Goal: Information Seeking & Learning: Learn about a topic

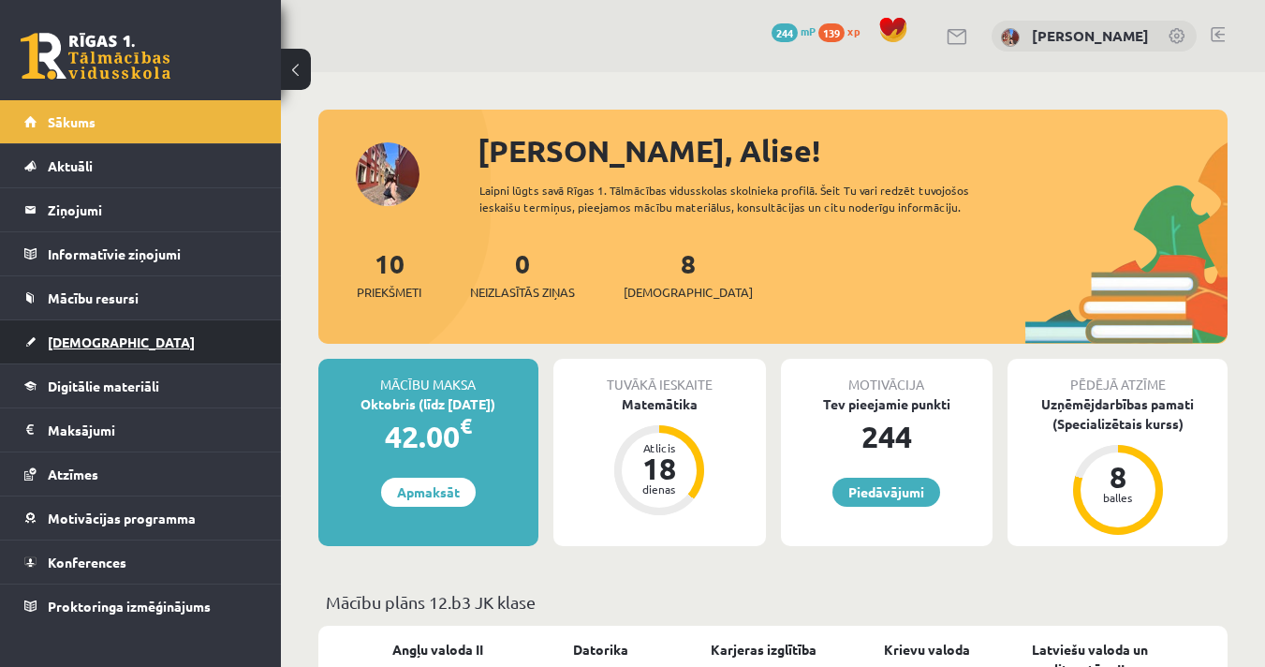
click at [116, 334] on link "[DEMOGRAPHIC_DATA]" at bounding box center [140, 341] width 233 height 43
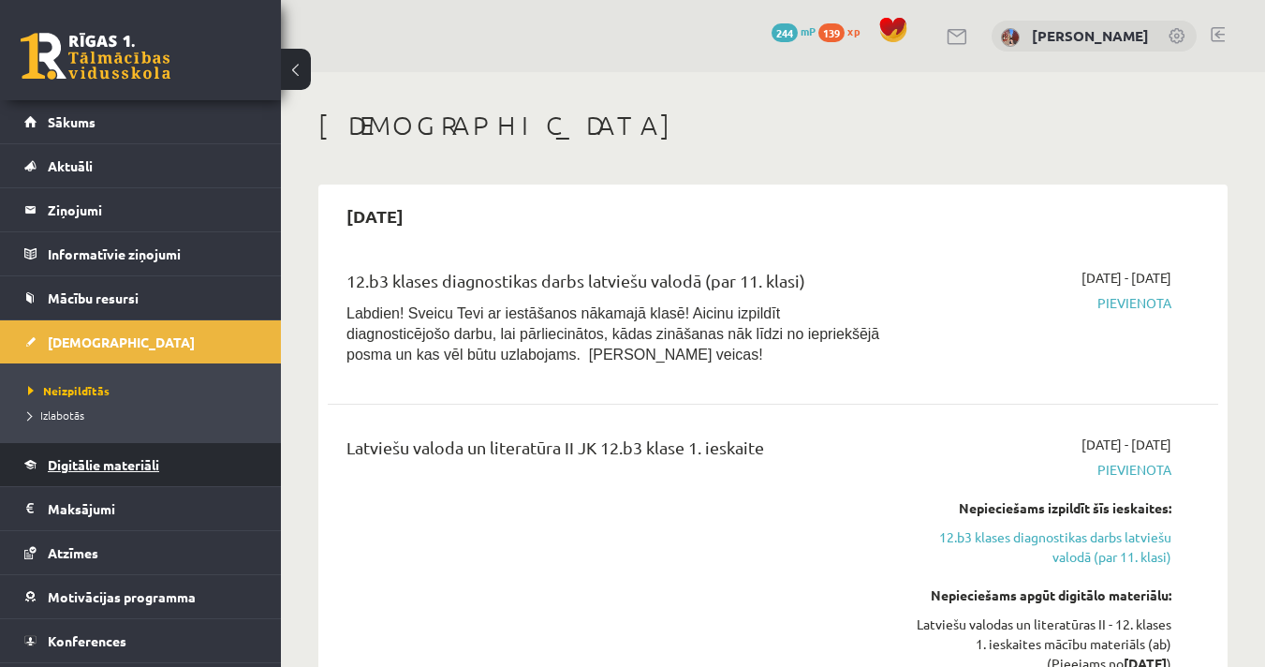
click at [119, 464] on span "Digitālie materiāli" at bounding box center [103, 464] width 111 height 17
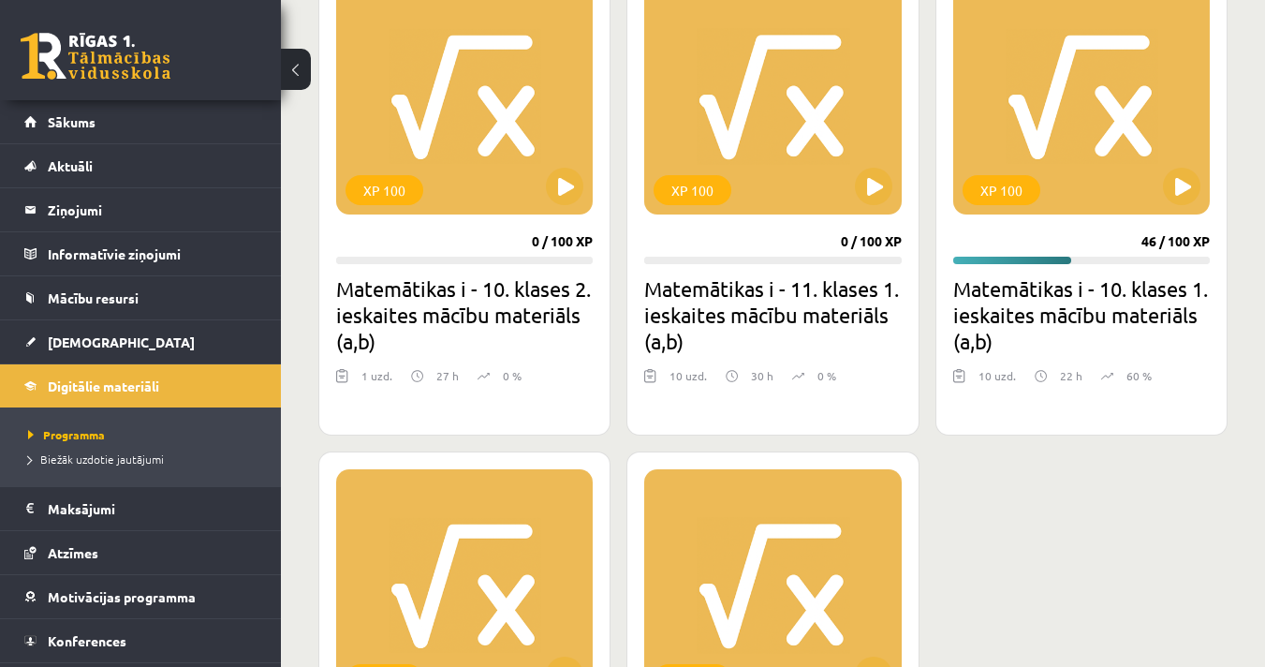
scroll to position [935, 0]
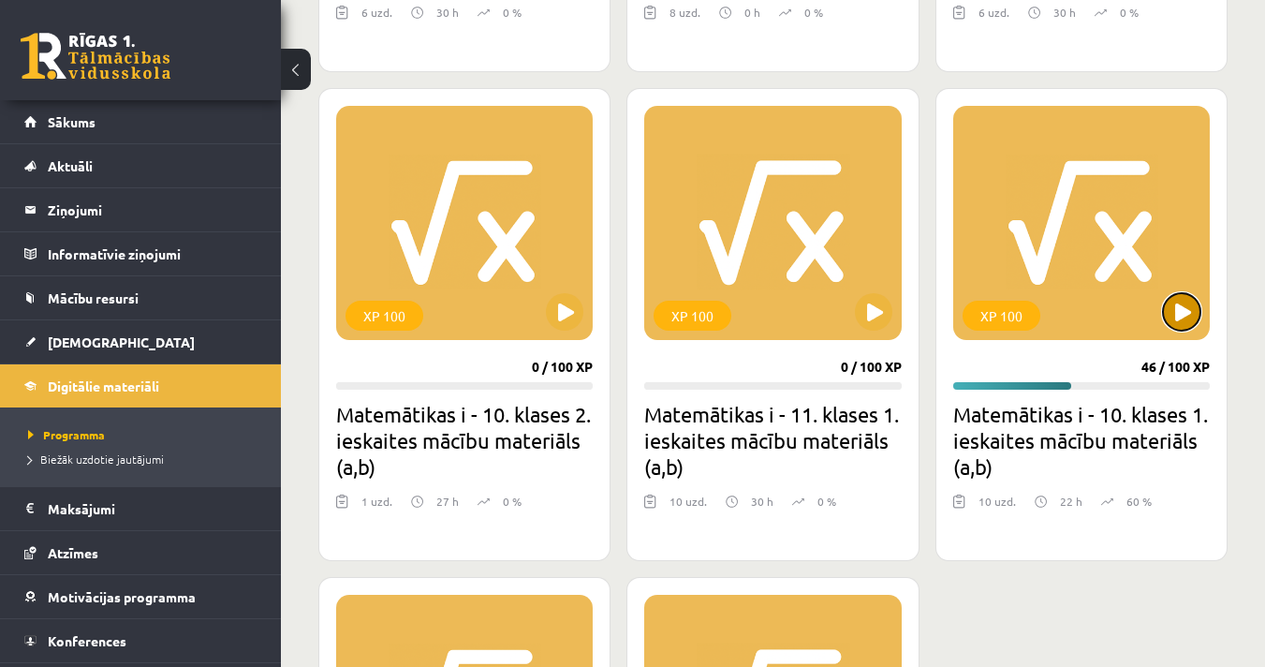
click at [1179, 315] on button at bounding box center [1181, 311] width 37 height 37
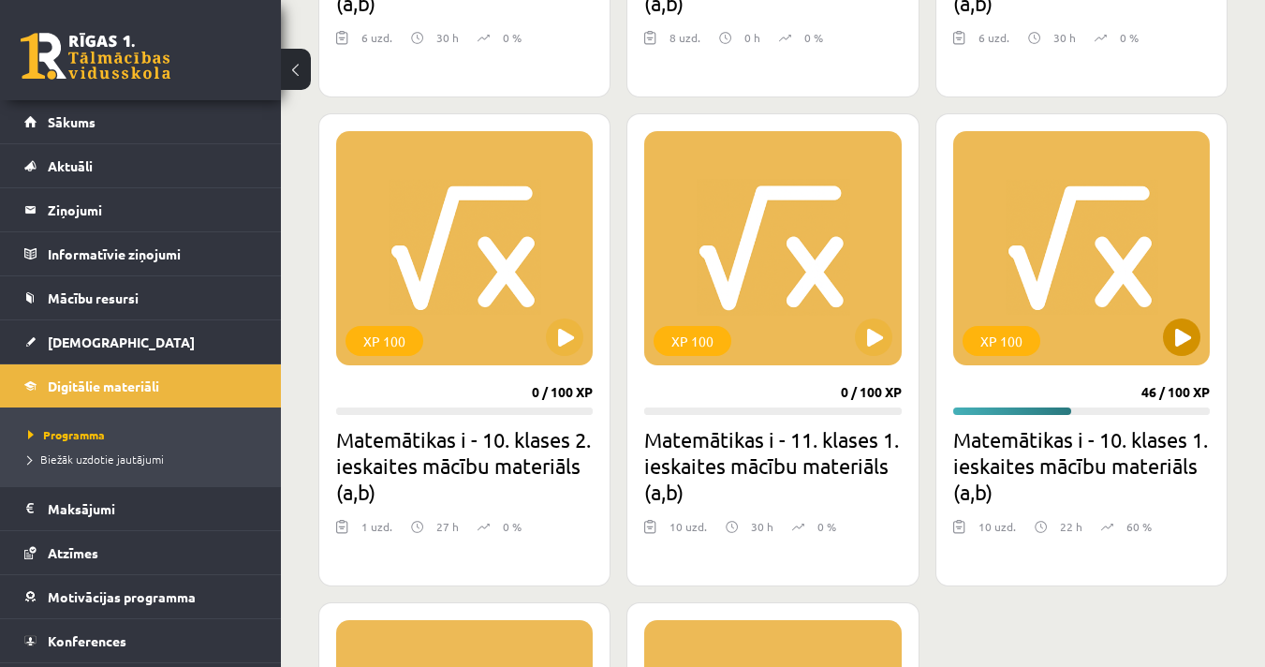
scroll to position [560, 0]
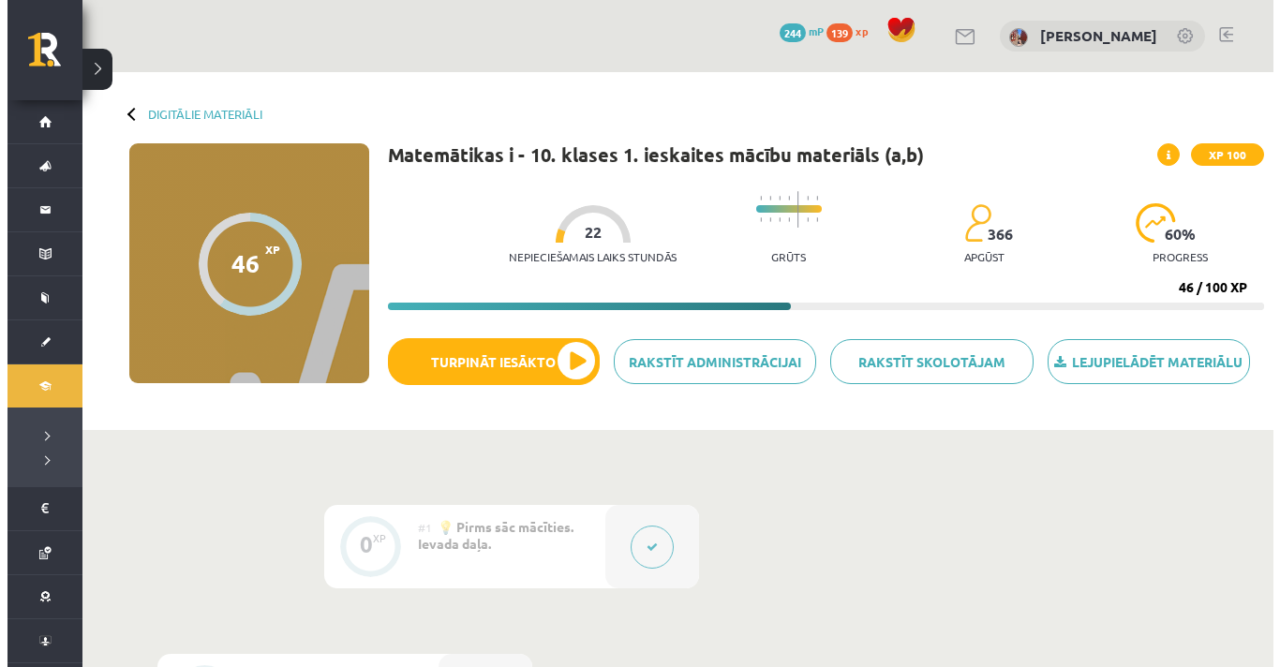
scroll to position [1249, 0]
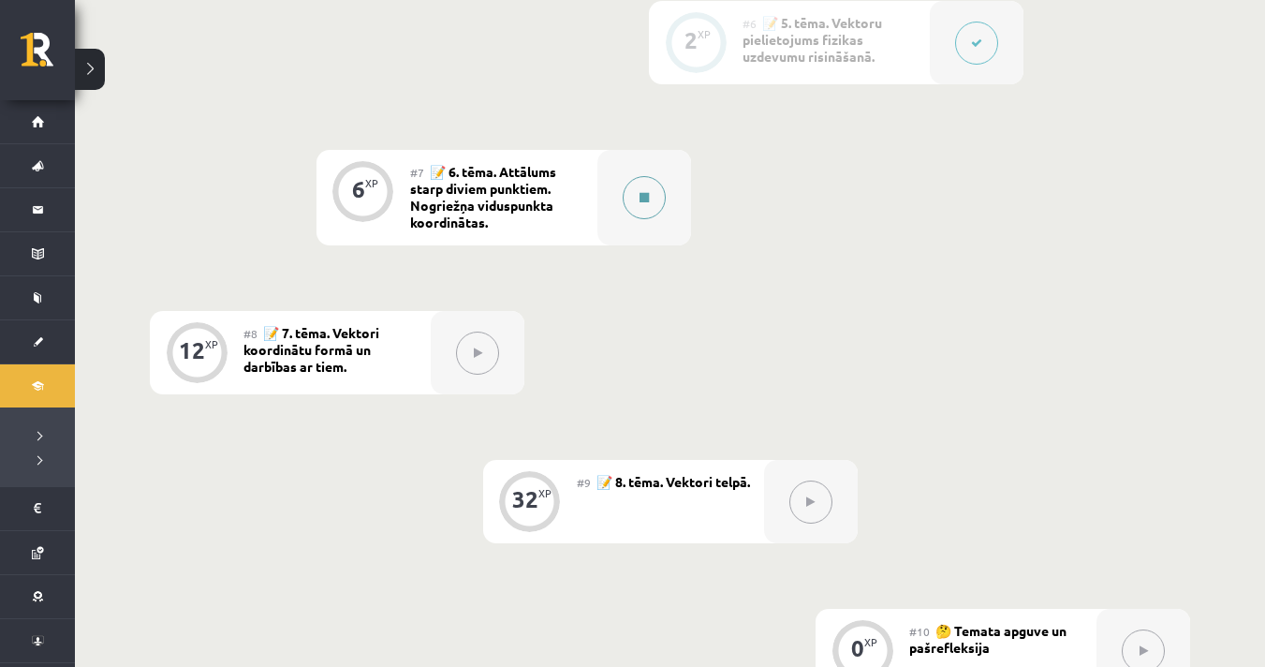
click at [629, 216] on div at bounding box center [645, 198] width 94 height 96
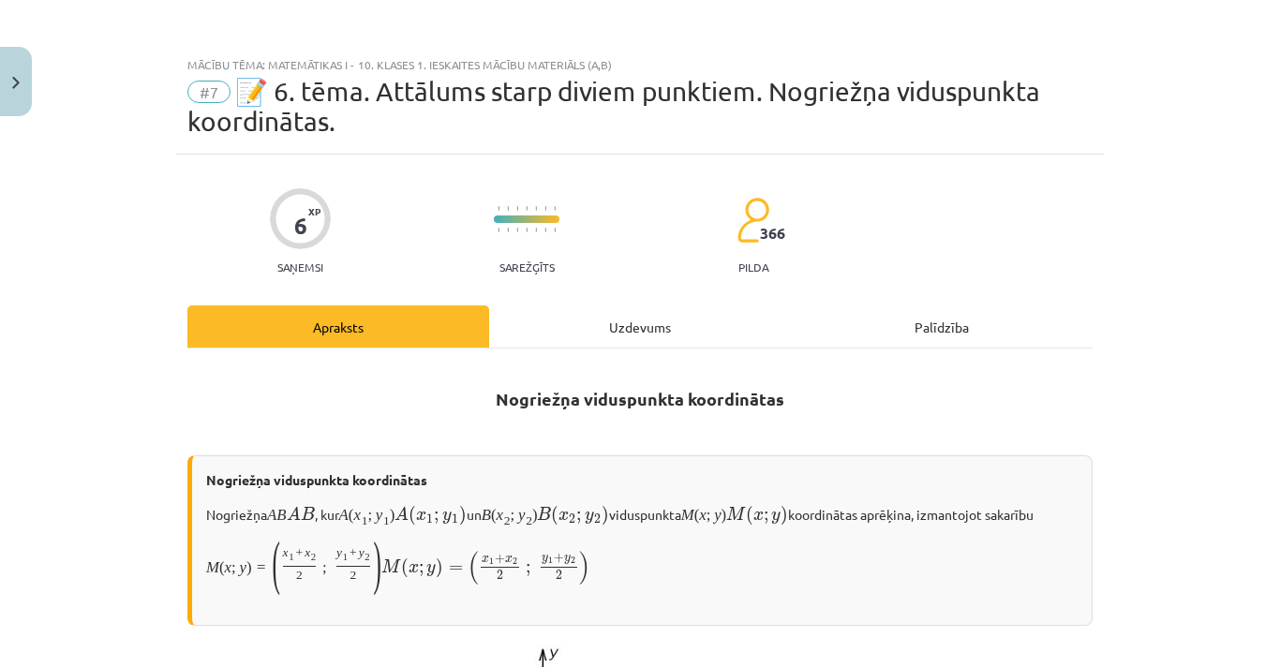
click at [627, 325] on div "Uzdevums" at bounding box center [640, 326] width 302 height 42
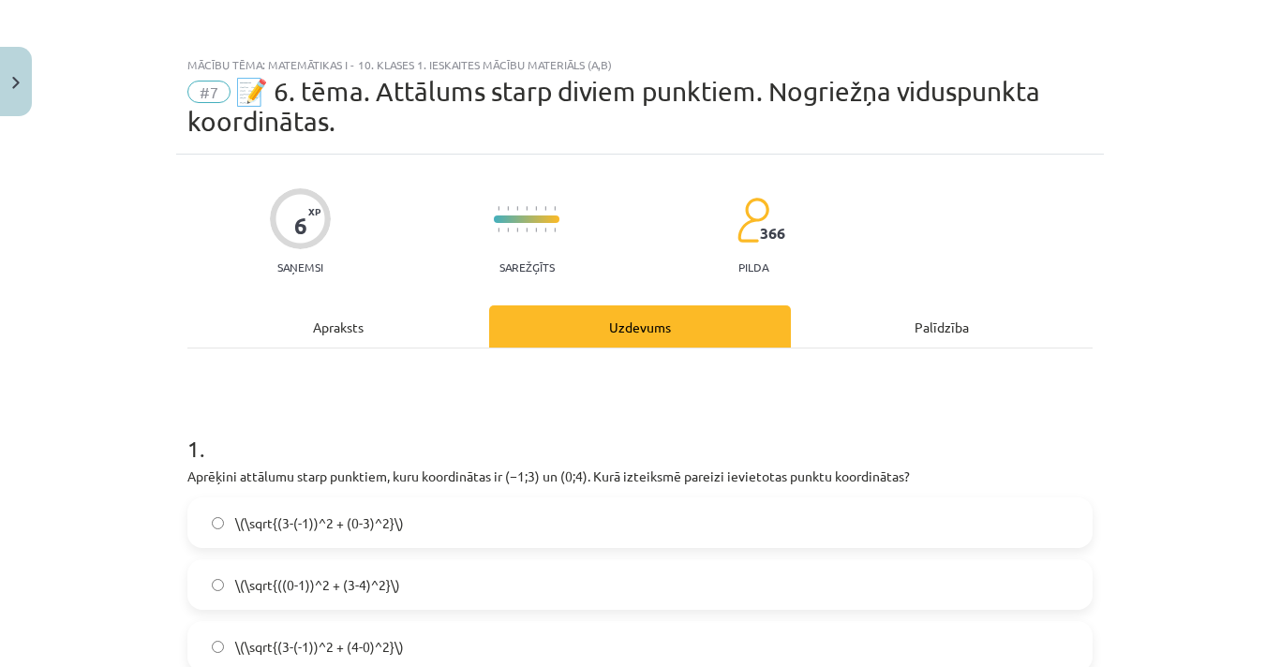
scroll to position [47, 0]
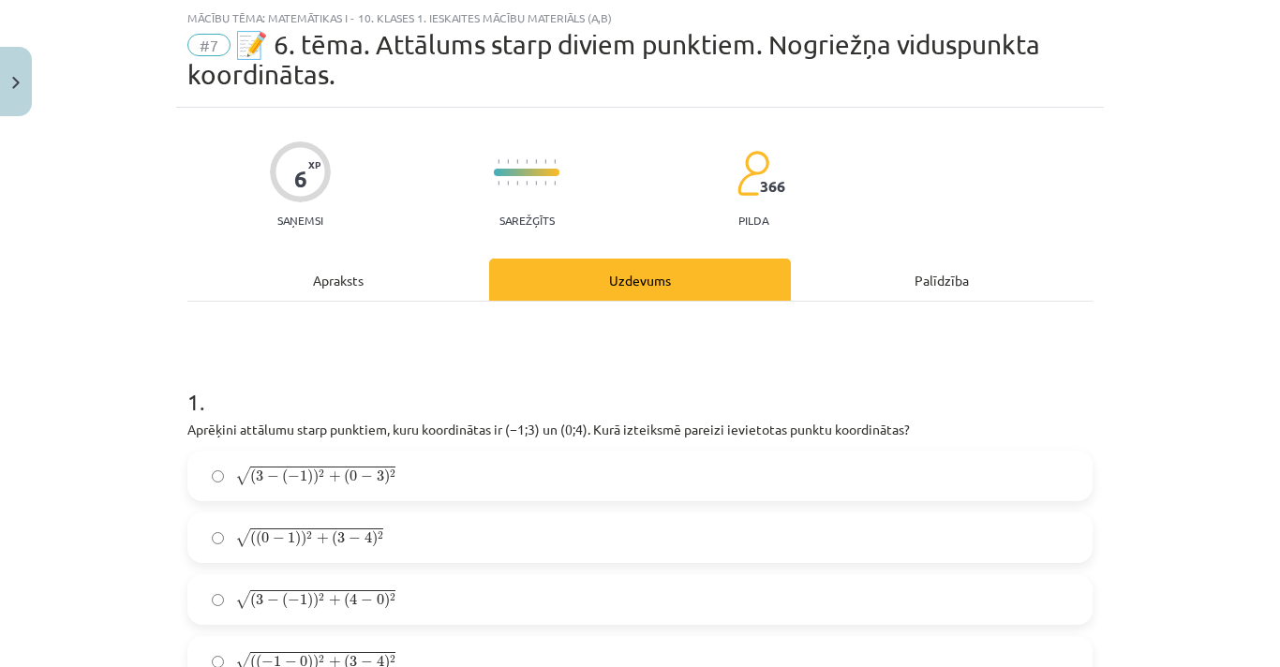
click at [348, 274] on div "Apraksts" at bounding box center [338, 280] width 302 height 42
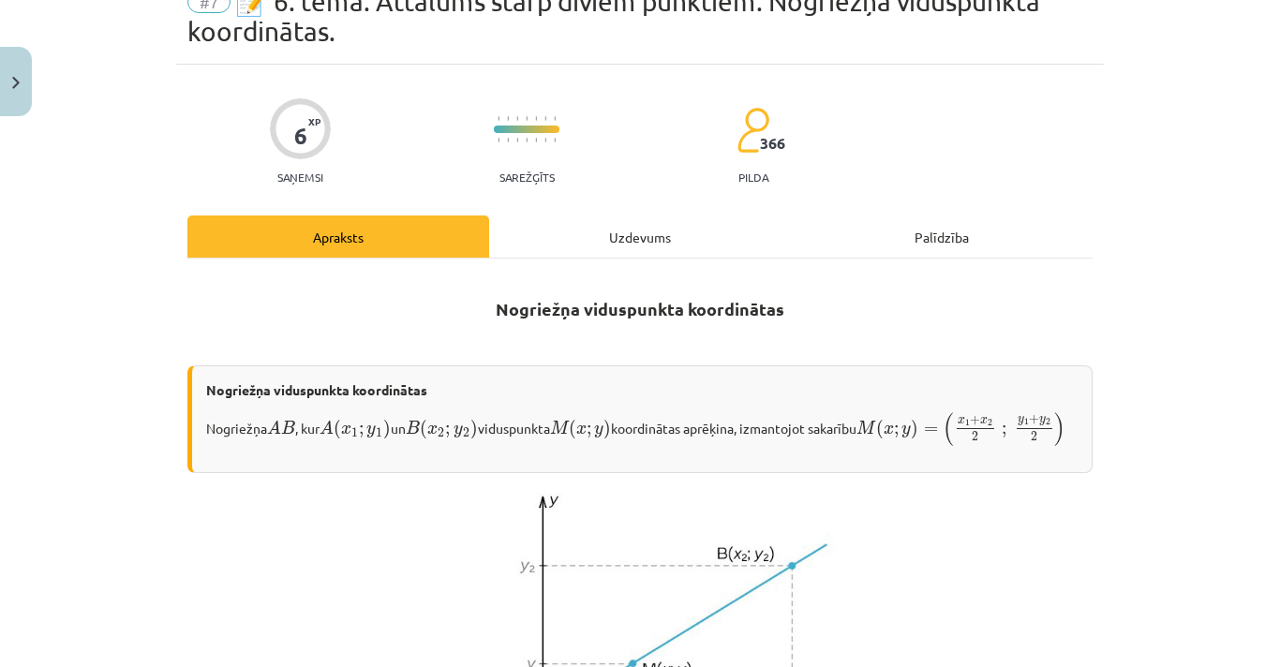
scroll to position [0, 0]
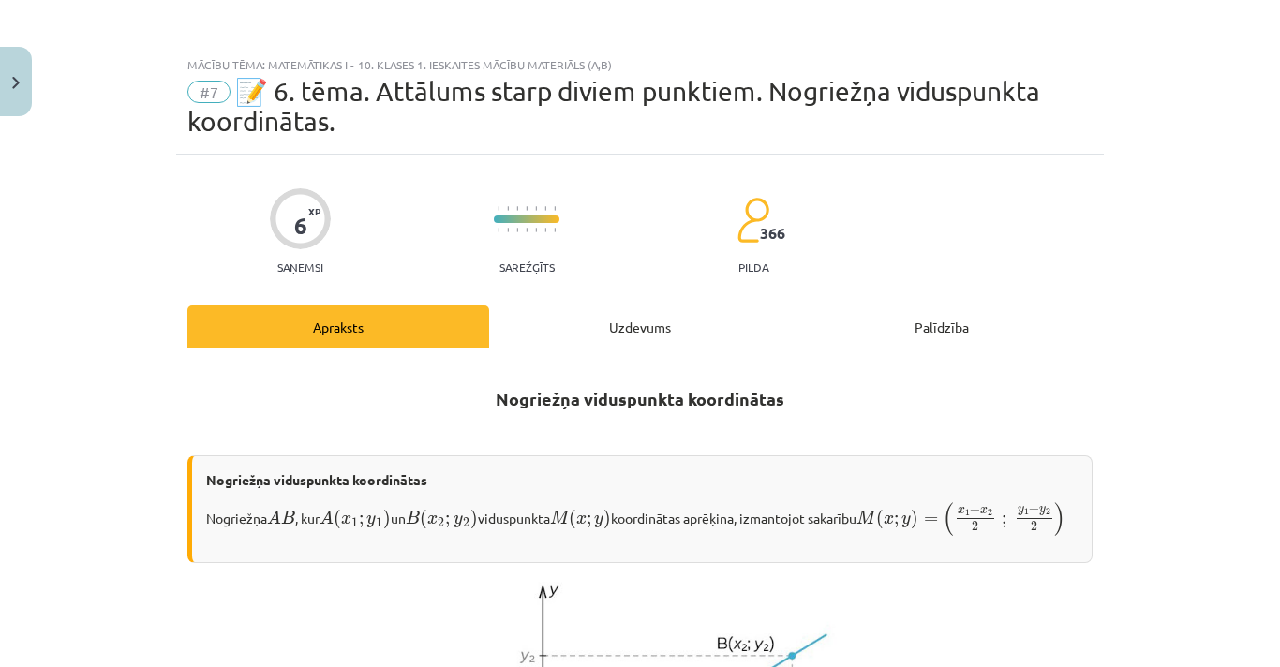
click at [620, 327] on div "Uzdevums" at bounding box center [640, 326] width 302 height 42
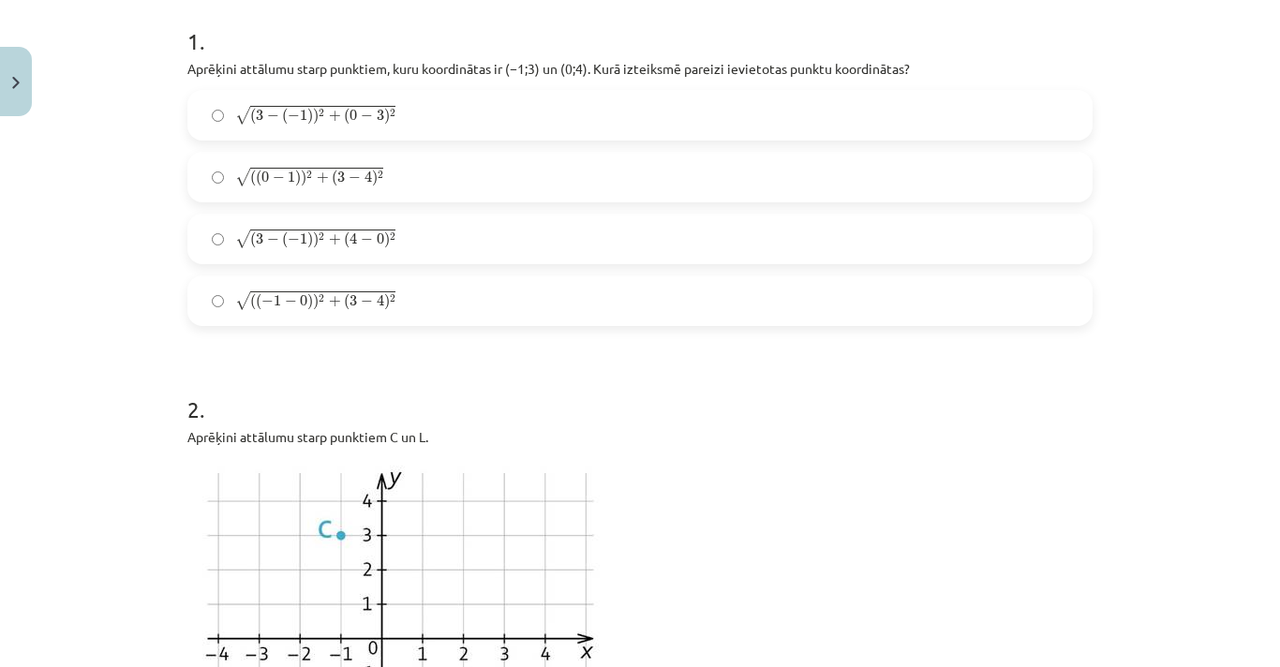
scroll to position [458, 0]
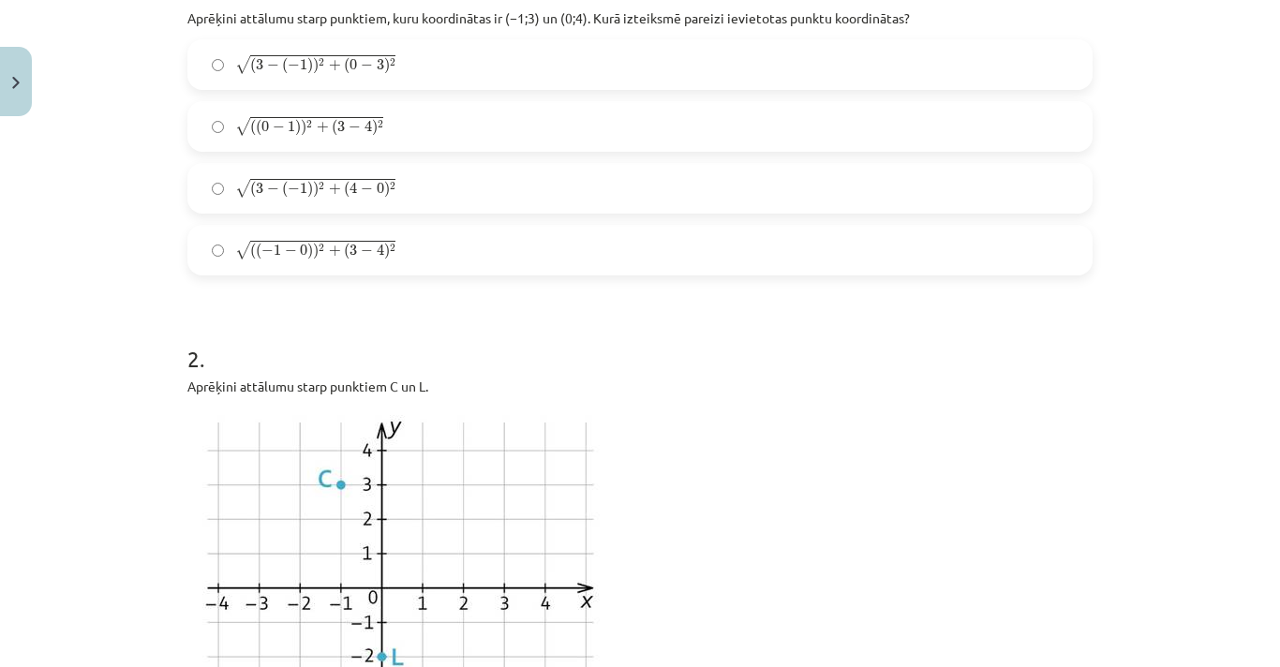
click at [450, 254] on label "√ ( ( − 1 − 0 ) ) 2 + ( 3 − 4 ) 2 ( ( − 1 − 0 ) ) 2 + ( 3 − 4 ) 2" at bounding box center [639, 250] width 901 height 47
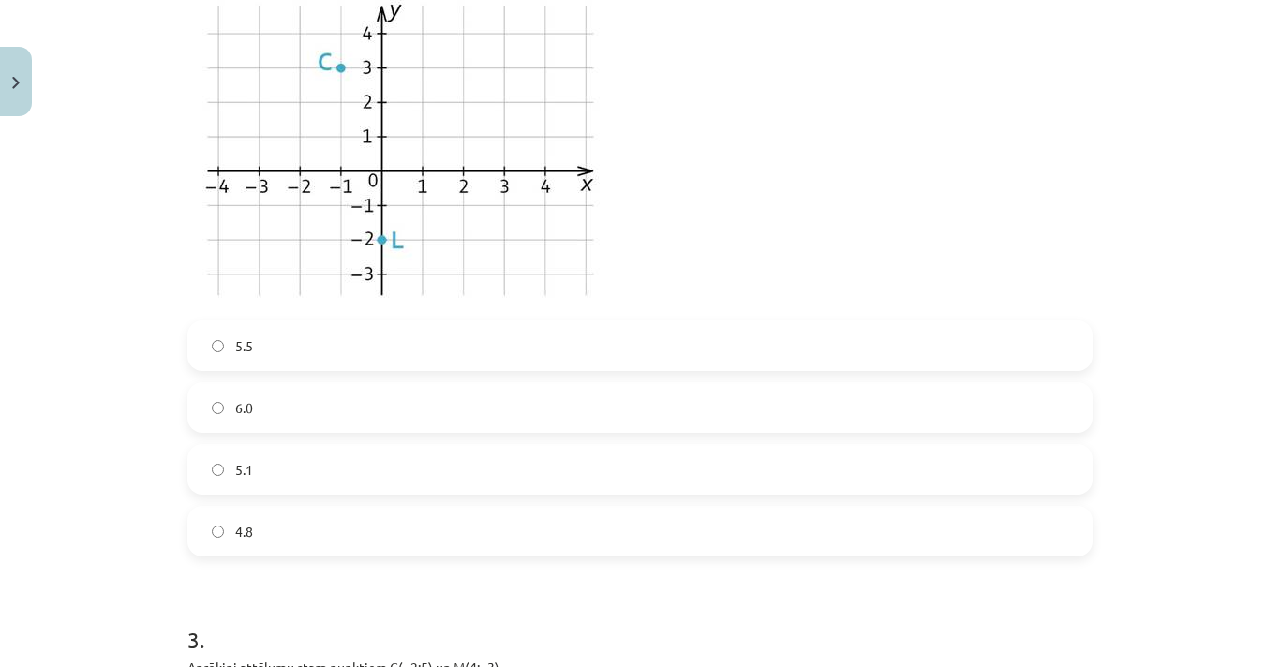
scroll to position [1083, 0]
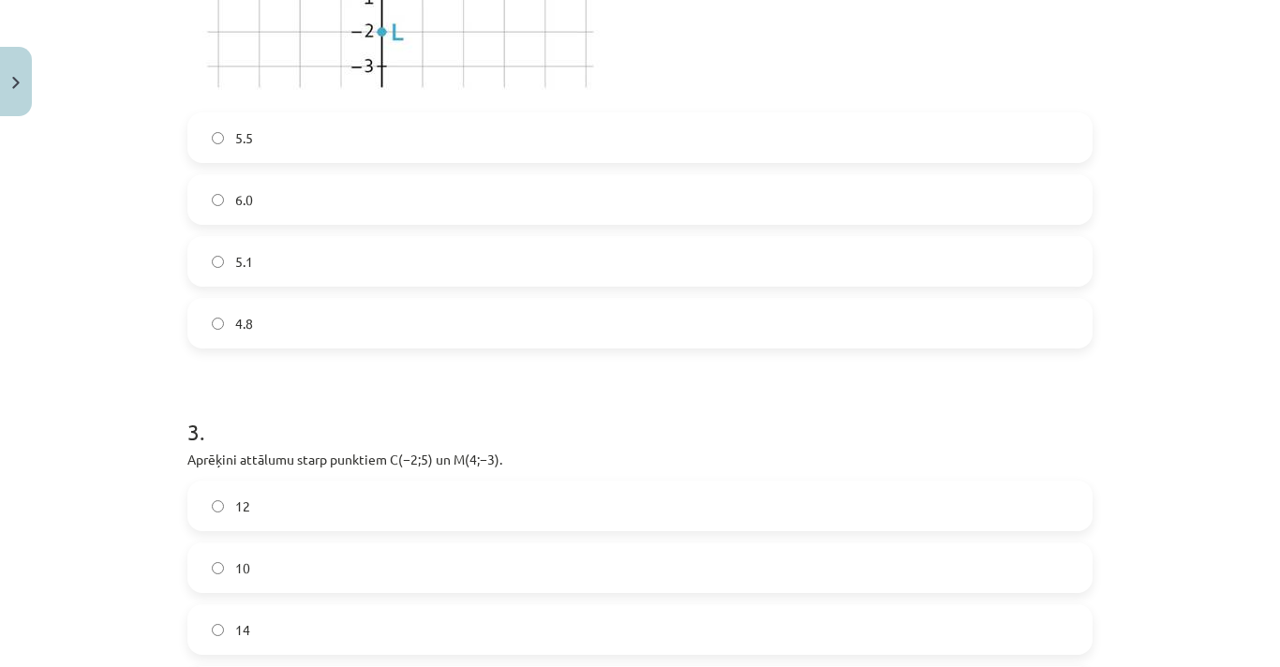
click at [232, 274] on label "5.1" at bounding box center [639, 261] width 901 height 47
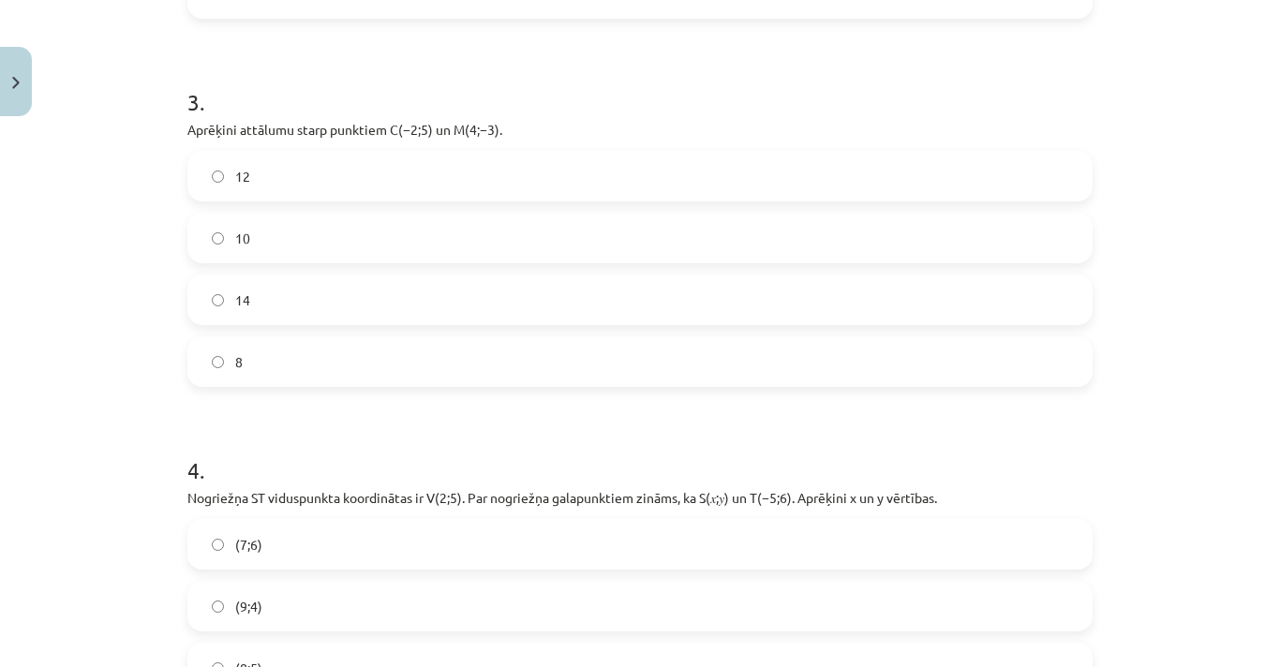
scroll to position [1377, 0]
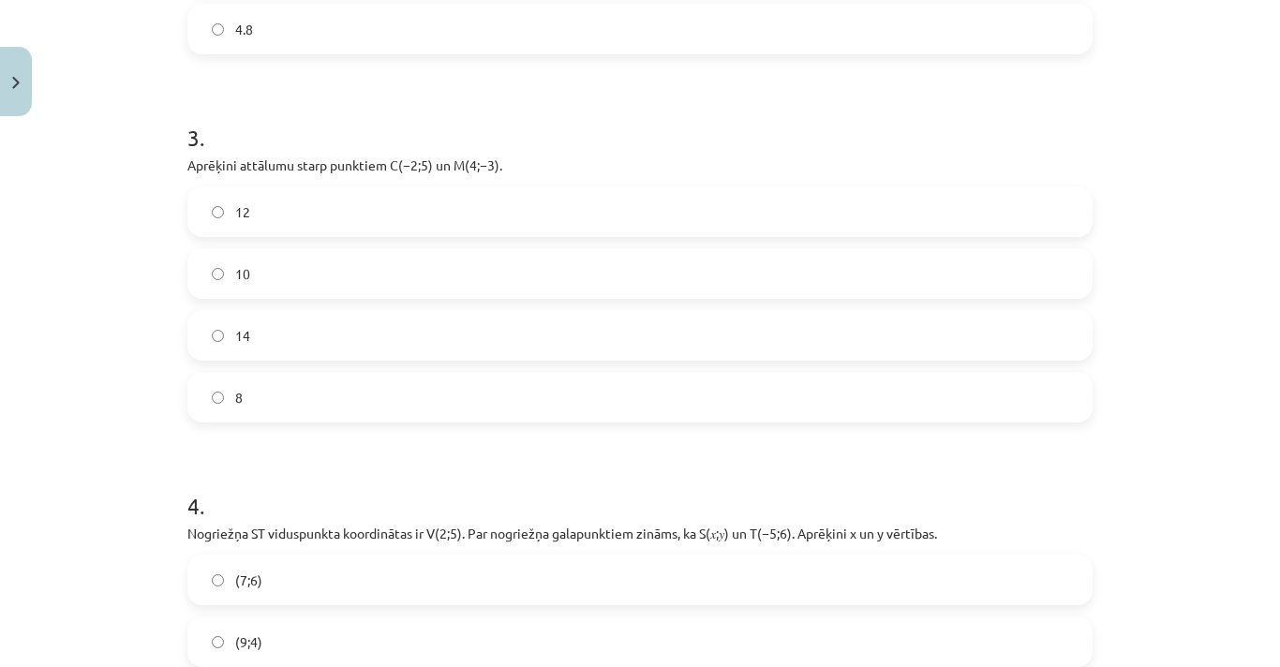
click at [265, 279] on label "10" at bounding box center [639, 273] width 901 height 47
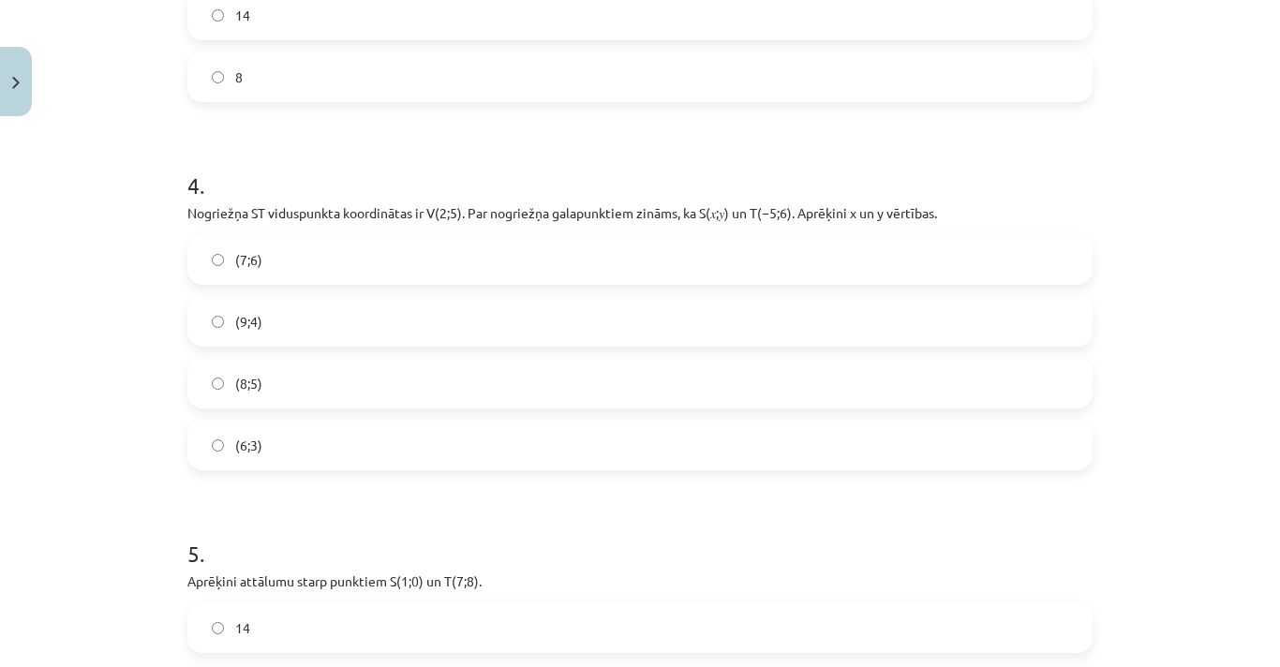
scroll to position [1702, 0]
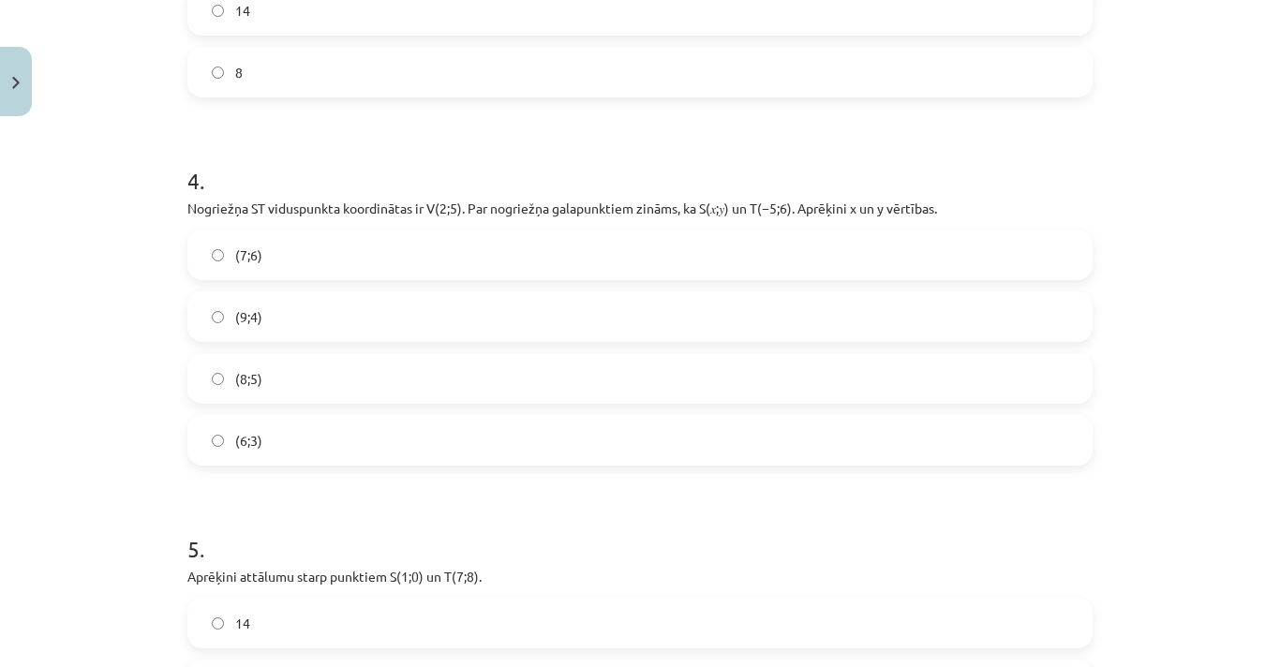
click at [280, 304] on label "(9;4)" at bounding box center [639, 316] width 901 height 47
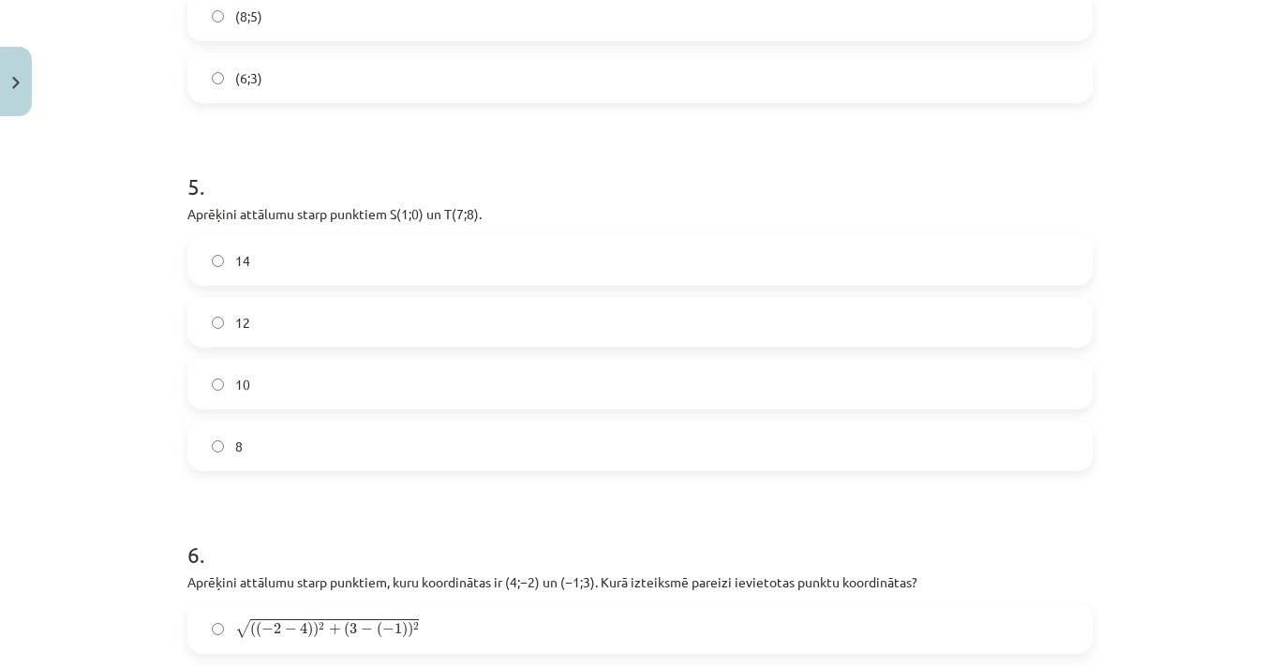
scroll to position [2067, 0]
click at [267, 374] on label "10" at bounding box center [639, 381] width 901 height 47
drag, startPoint x: 1244, startPoint y: 451, endPoint x: 1258, endPoint y: 344, distance: 108.6
click at [1258, 344] on div "Mācību tēma: Matemātikas i - 10. klases 1. ieskaites mācību materiāls (a,b) #7 …" at bounding box center [640, 333] width 1280 height 667
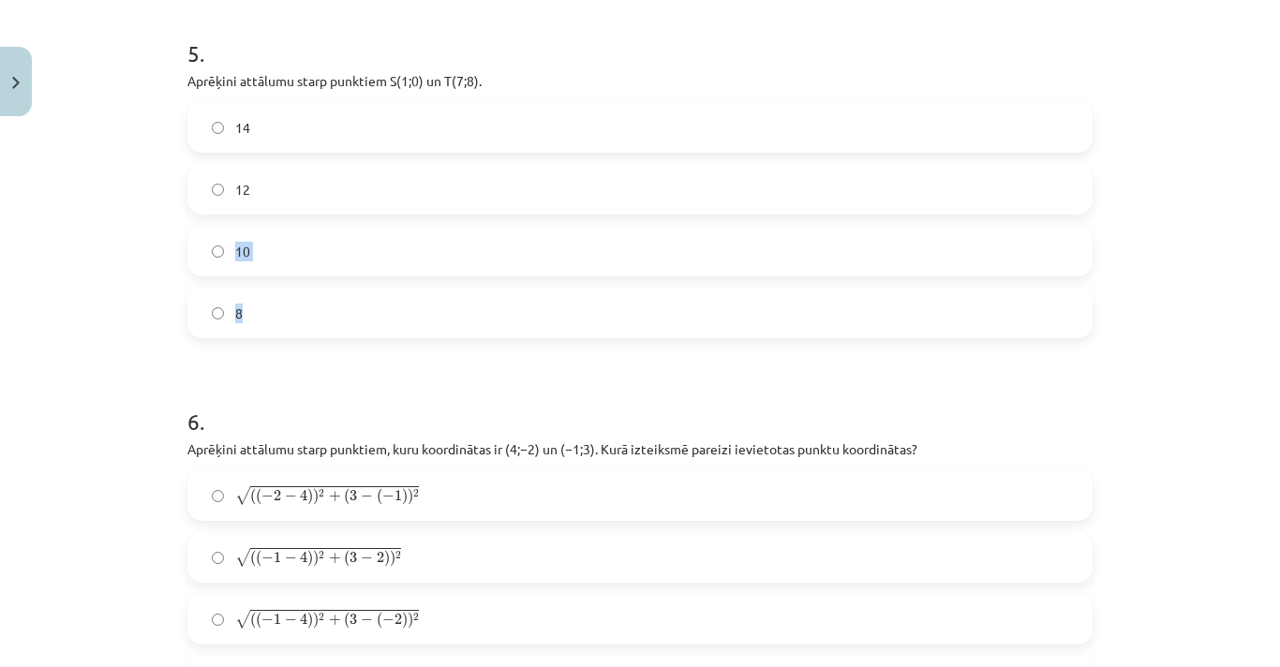
scroll to position [2208, 0]
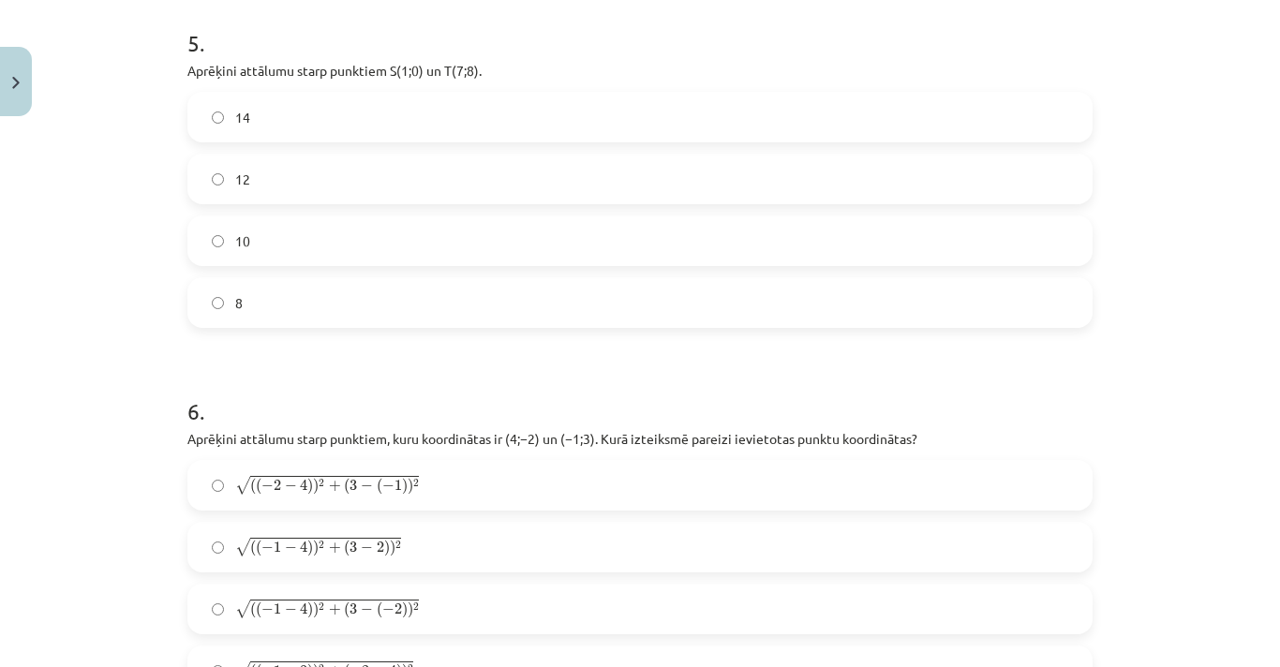
click at [1258, 344] on div "Mācību tēma: Matemātikas i - 10. klases 1. ieskaites mācību materiāls (a,b) #7 …" at bounding box center [640, 333] width 1280 height 667
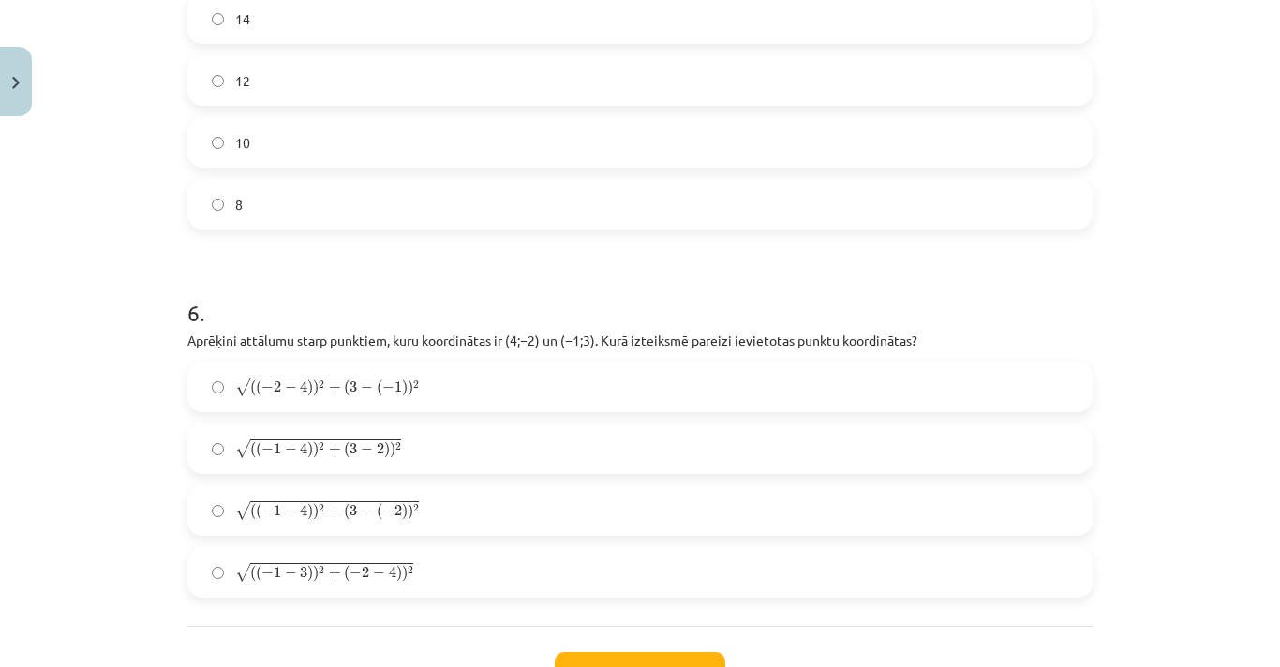
scroll to position [2309, 0]
click at [337, 518] on span "√ ( ( − 1 − 4 ) ) 2 + ( 3 − ( − 2 ) ) 2 ( ( − 1 − 4 ) ) 2 + ( 3 − ( − 2 ) ) 2" at bounding box center [327, 508] width 184 height 22
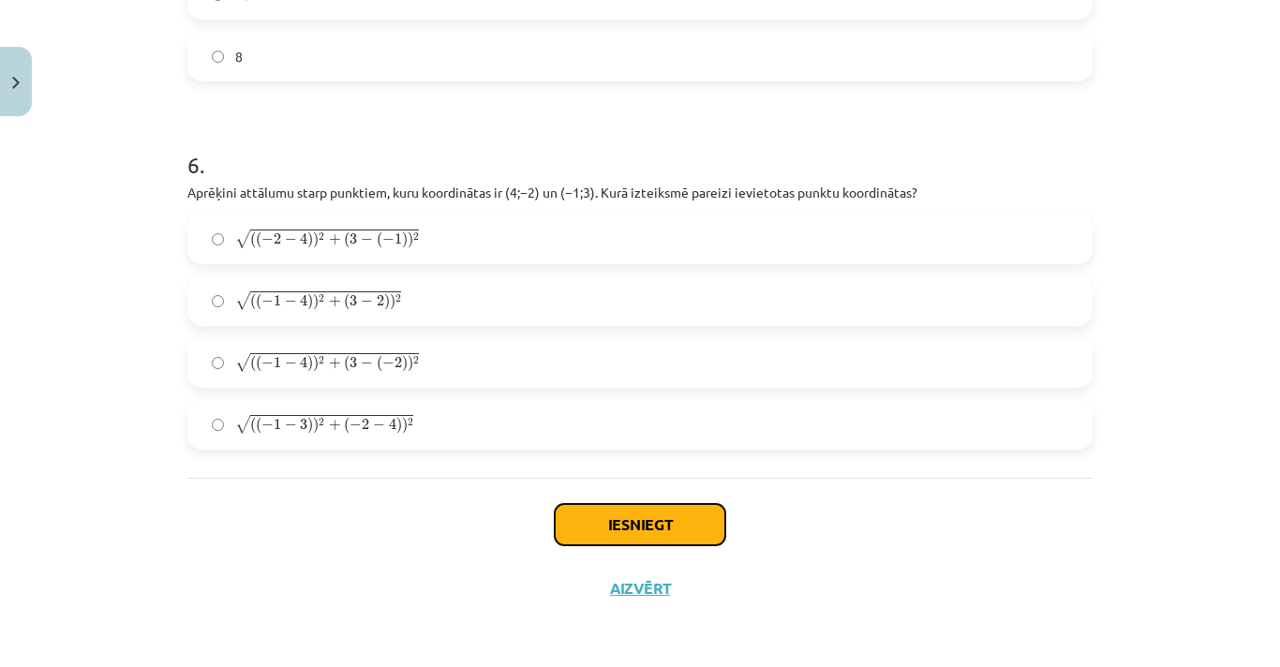
click at [617, 513] on button "Iesniegt" at bounding box center [640, 524] width 170 height 41
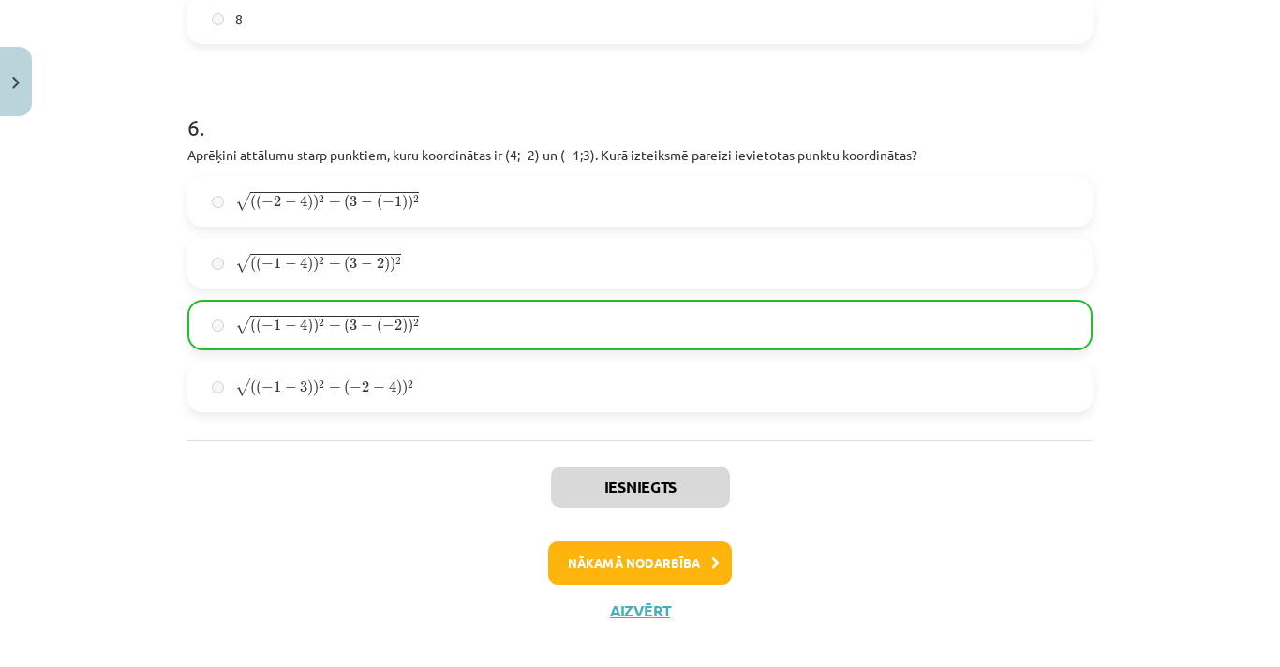
scroll to position [2493, 0]
click at [613, 574] on button "Nākamā nodarbība" at bounding box center [640, 561] width 184 height 43
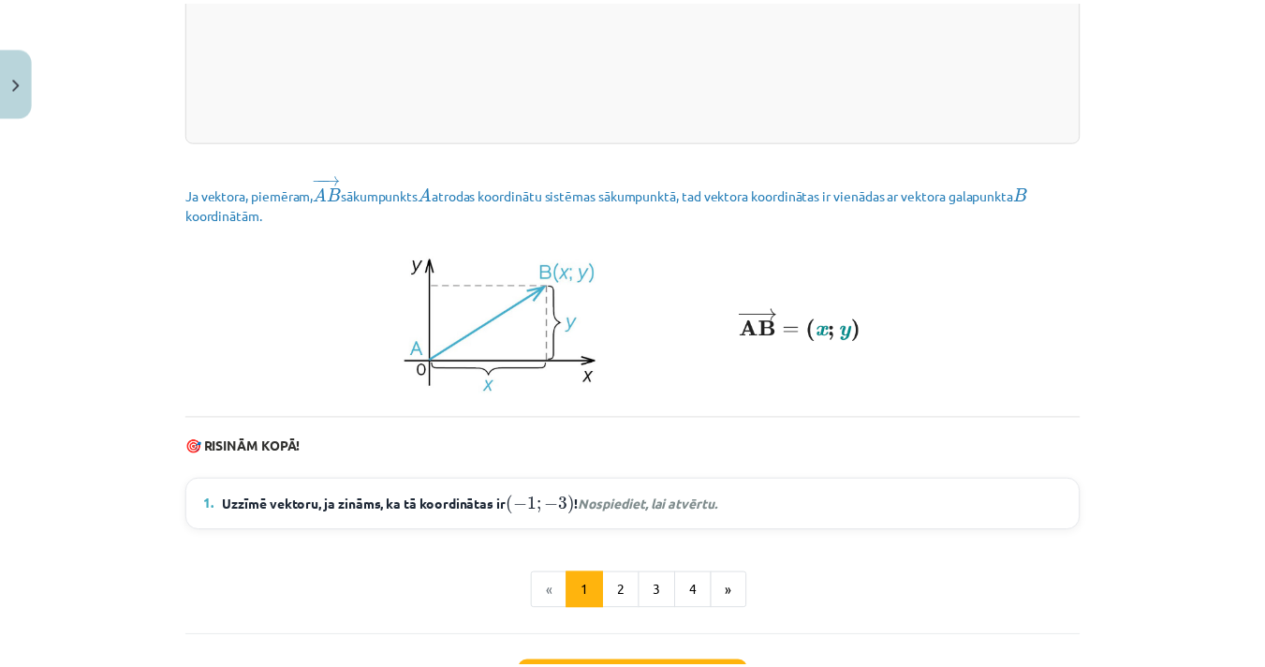
scroll to position [2626, 0]
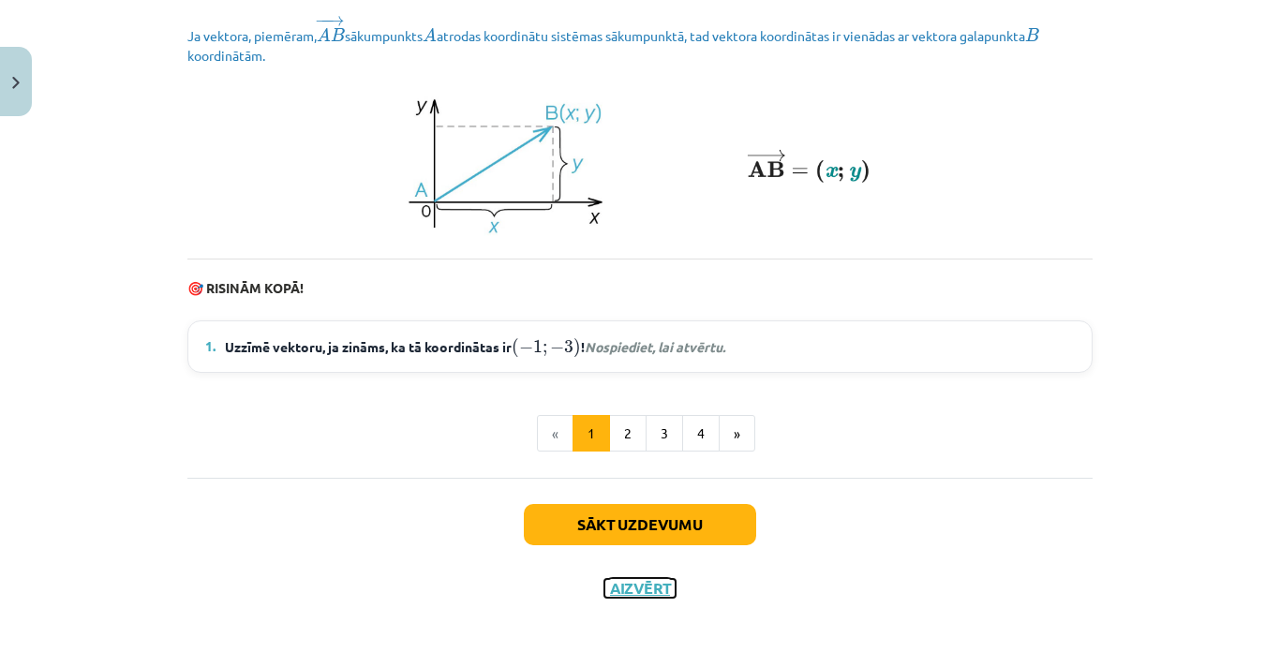
click at [616, 581] on button "Aizvērt" at bounding box center [639, 588] width 71 height 19
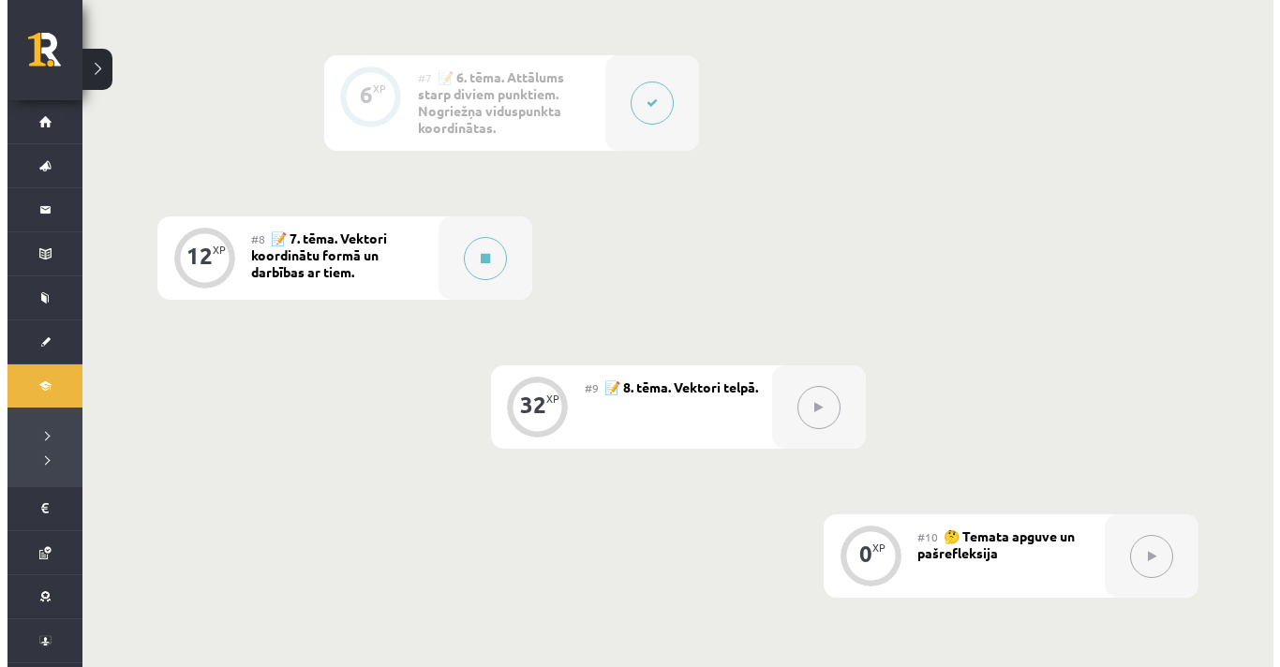
scroll to position [1342, 0]
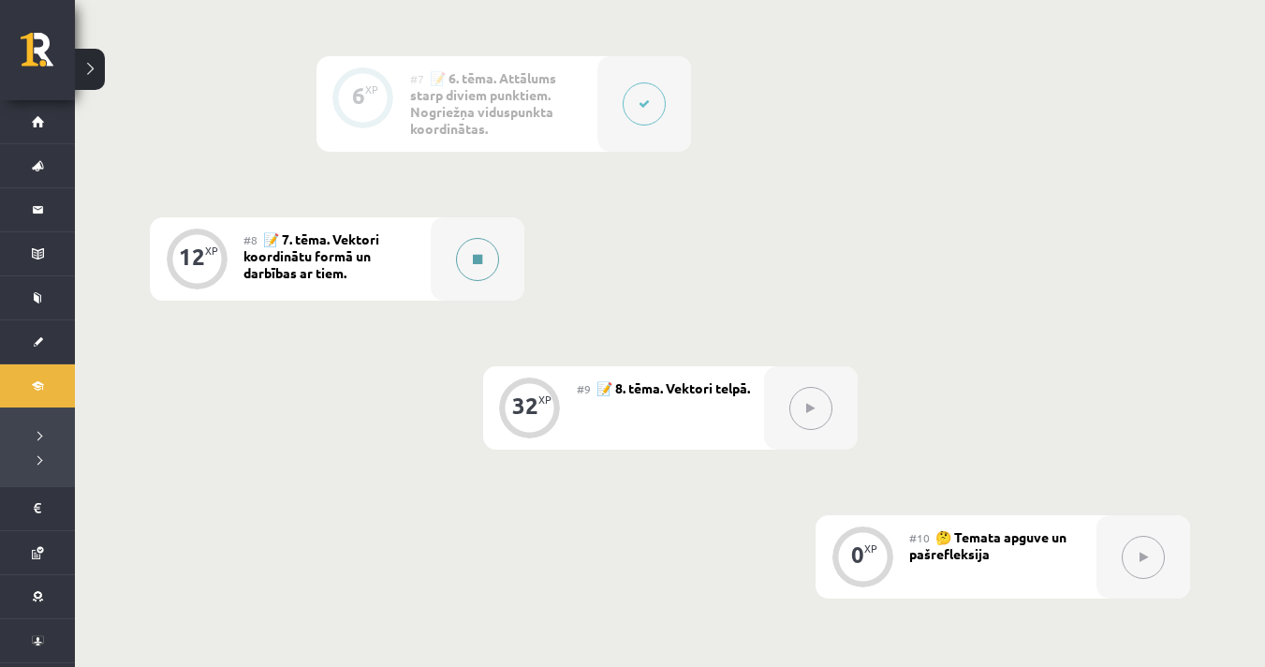
click at [489, 270] on button at bounding box center [477, 259] width 43 height 43
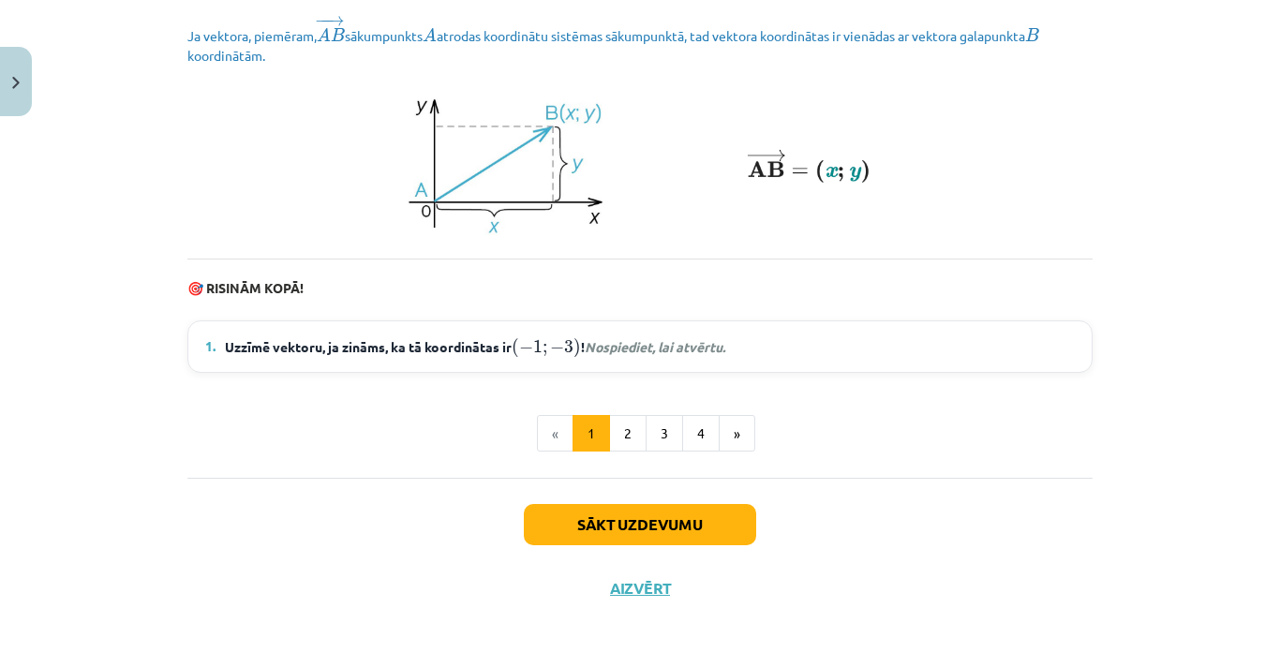
scroll to position [2622, 0]
click at [621, 436] on button "2" at bounding box center [627, 433] width 37 height 37
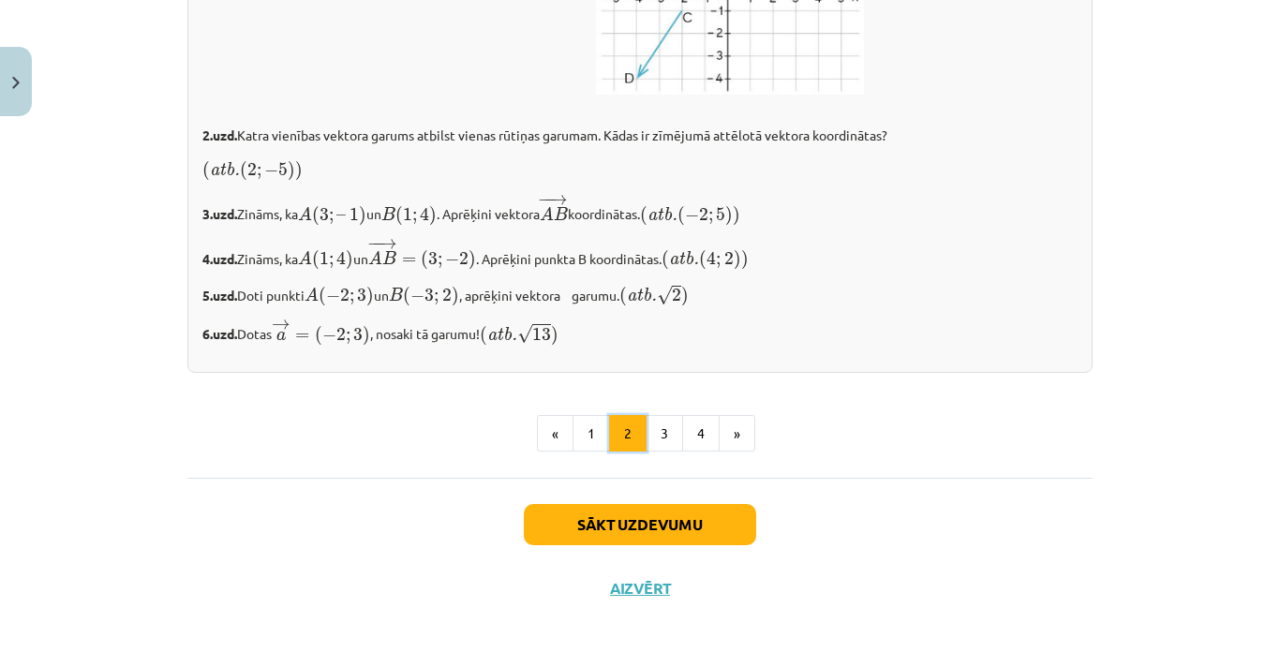
scroll to position [3257, 0]
click at [668, 429] on button "3" at bounding box center [663, 433] width 37 height 37
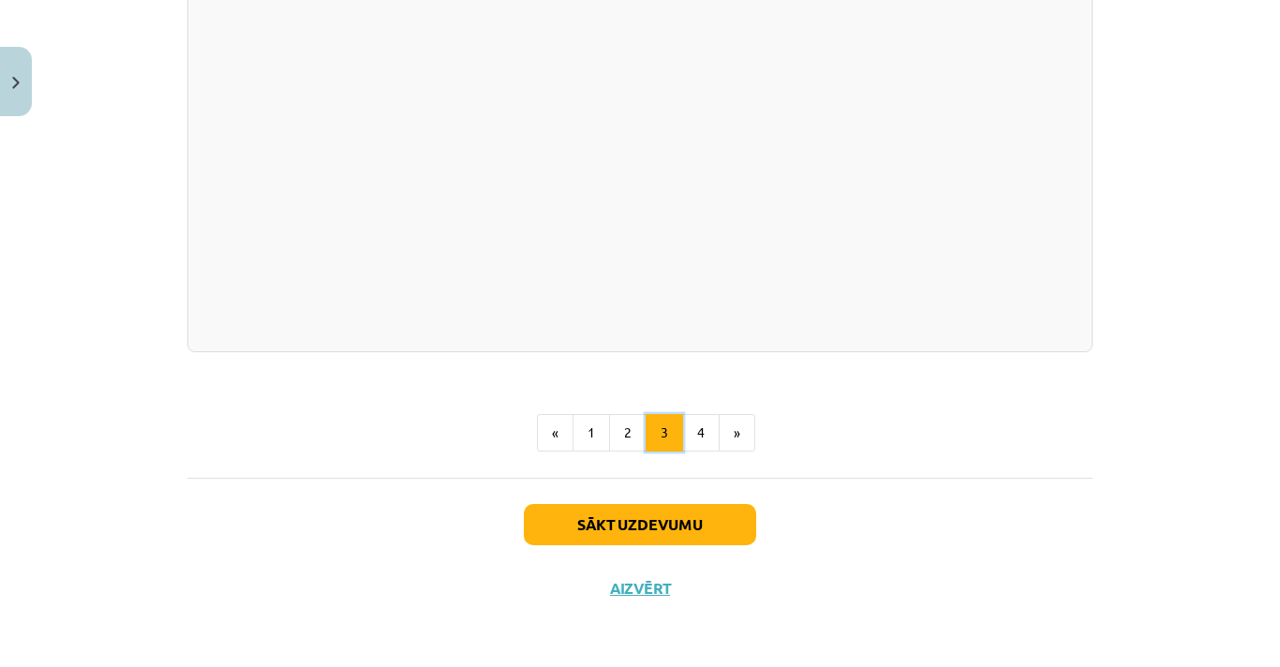
scroll to position [3808, 0]
click at [682, 437] on button "4" at bounding box center [700, 432] width 37 height 37
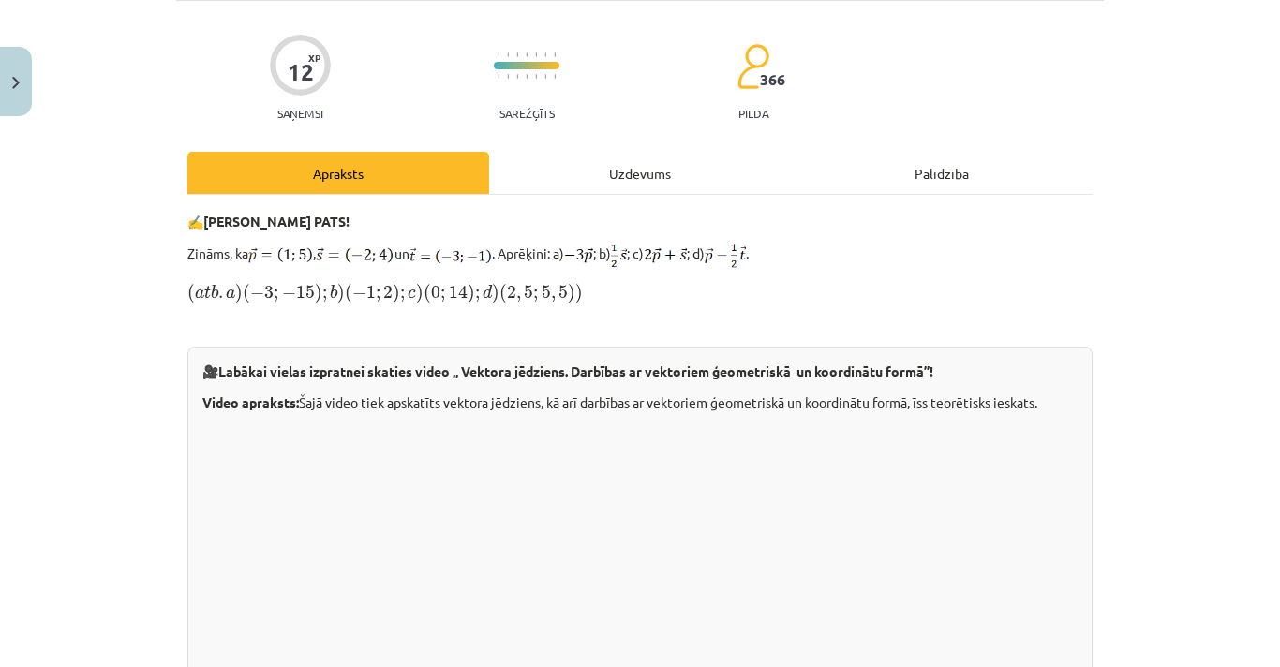
scroll to position [125, 0]
click at [636, 155] on div "Uzdevums" at bounding box center [640, 172] width 302 height 42
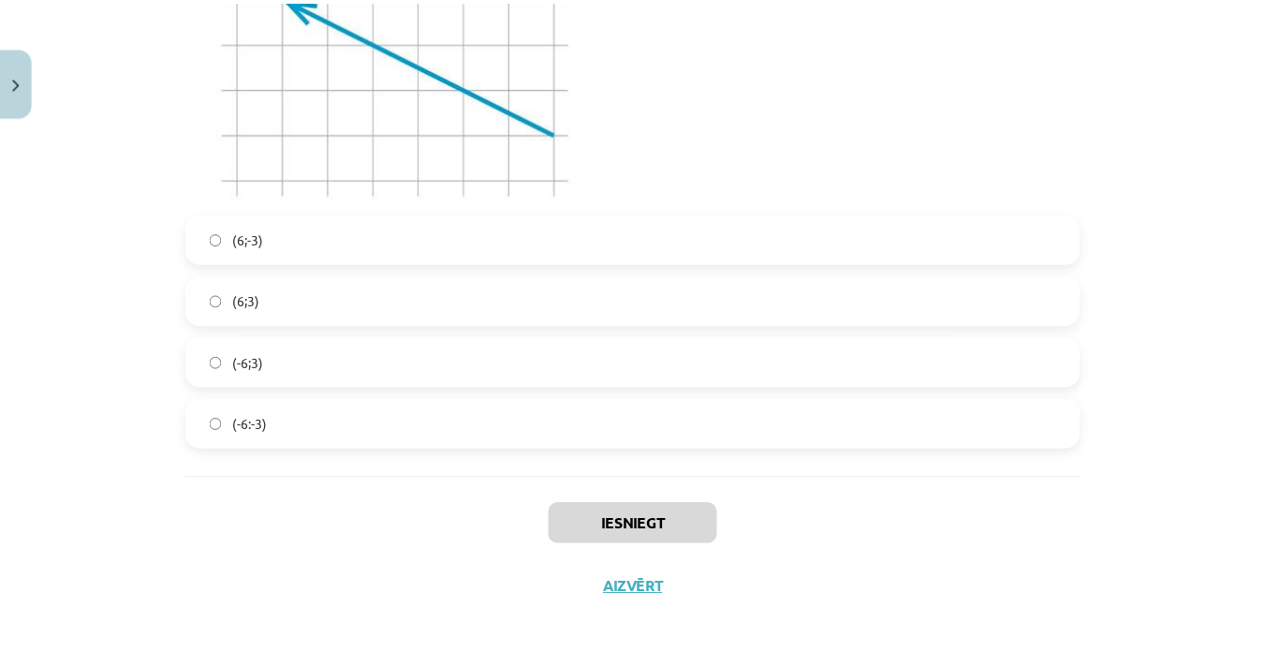
scroll to position [5378, 0]
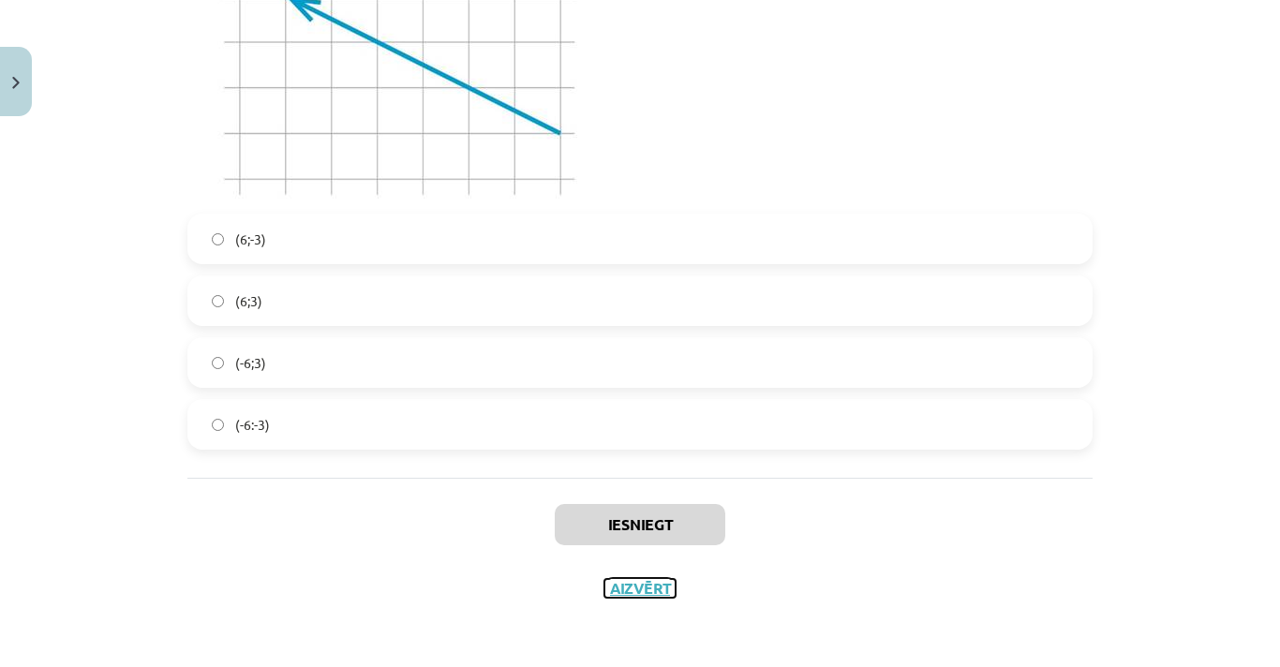
click at [615, 587] on button "Aizvērt" at bounding box center [639, 588] width 71 height 19
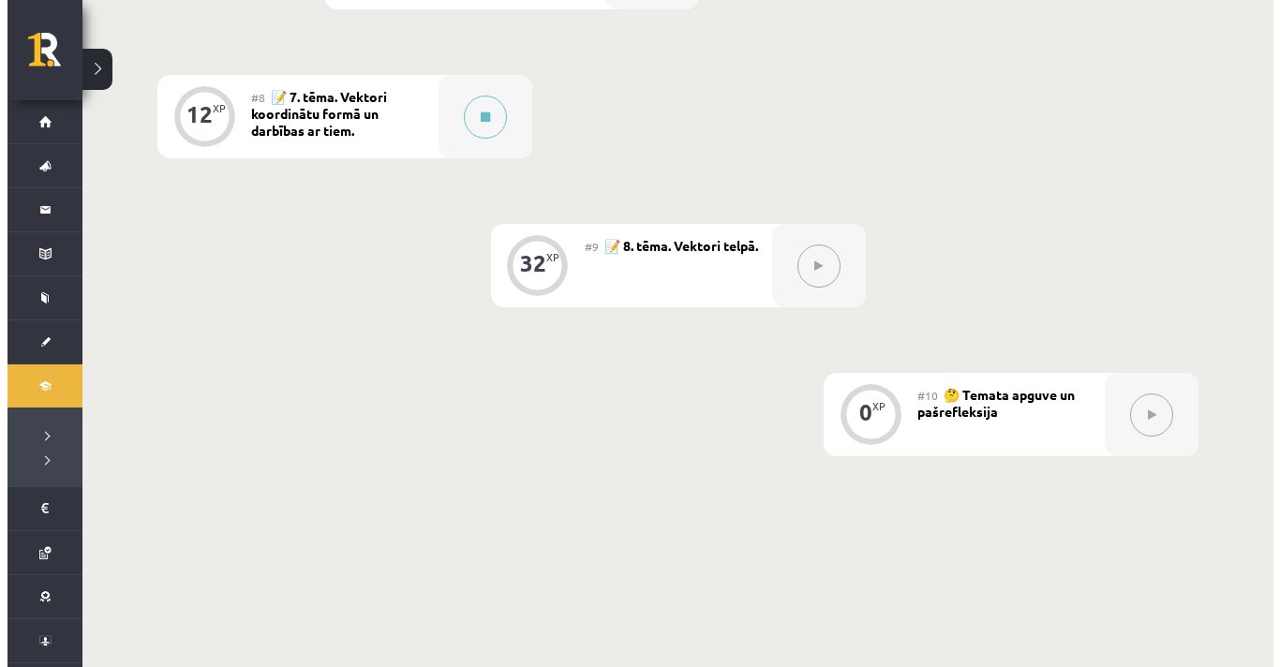
scroll to position [1352, 0]
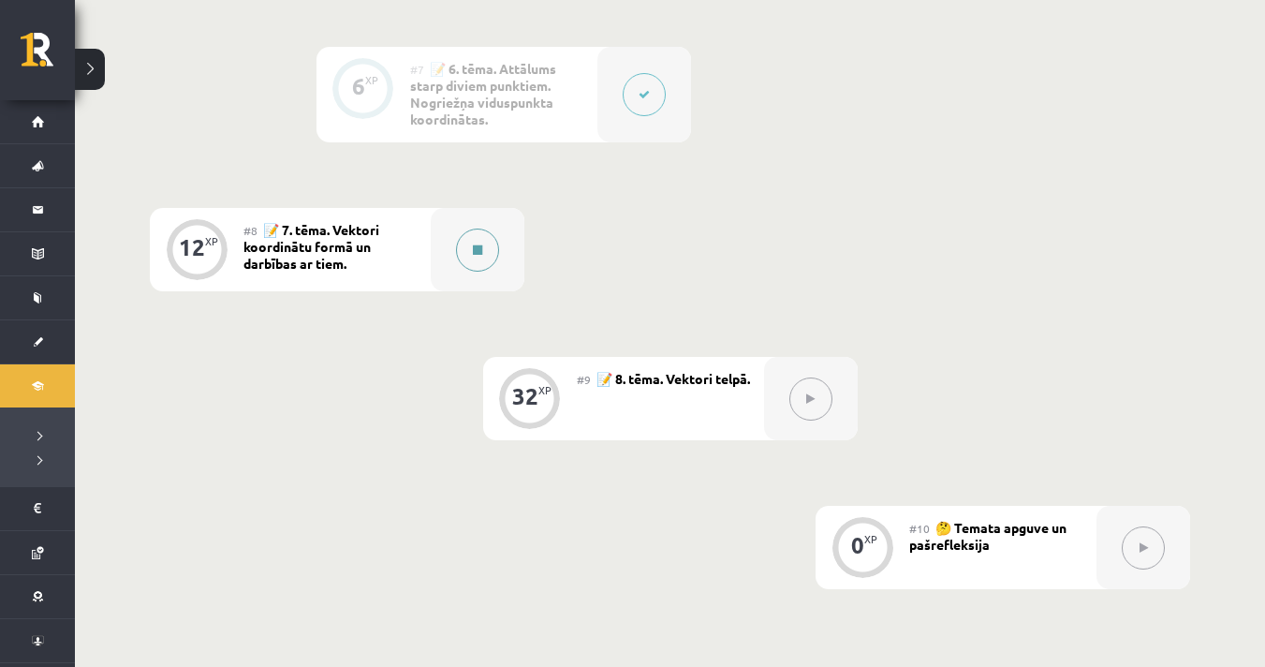
click at [463, 248] on button at bounding box center [477, 250] width 43 height 43
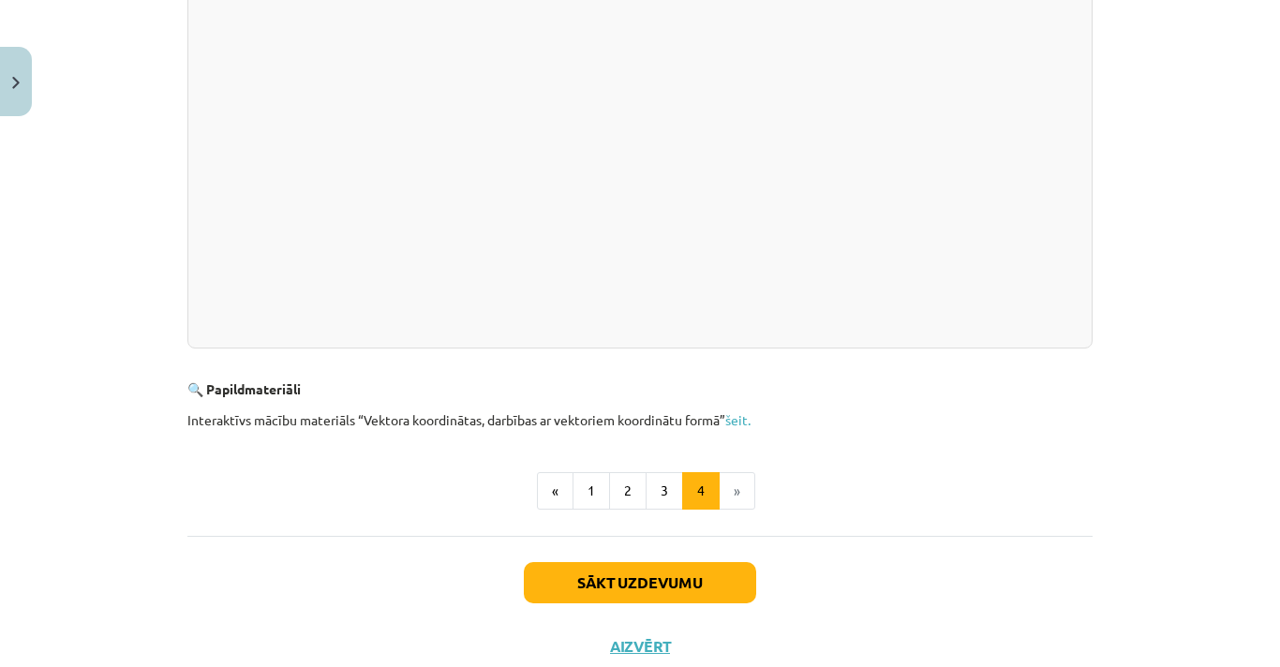
scroll to position [625, 0]
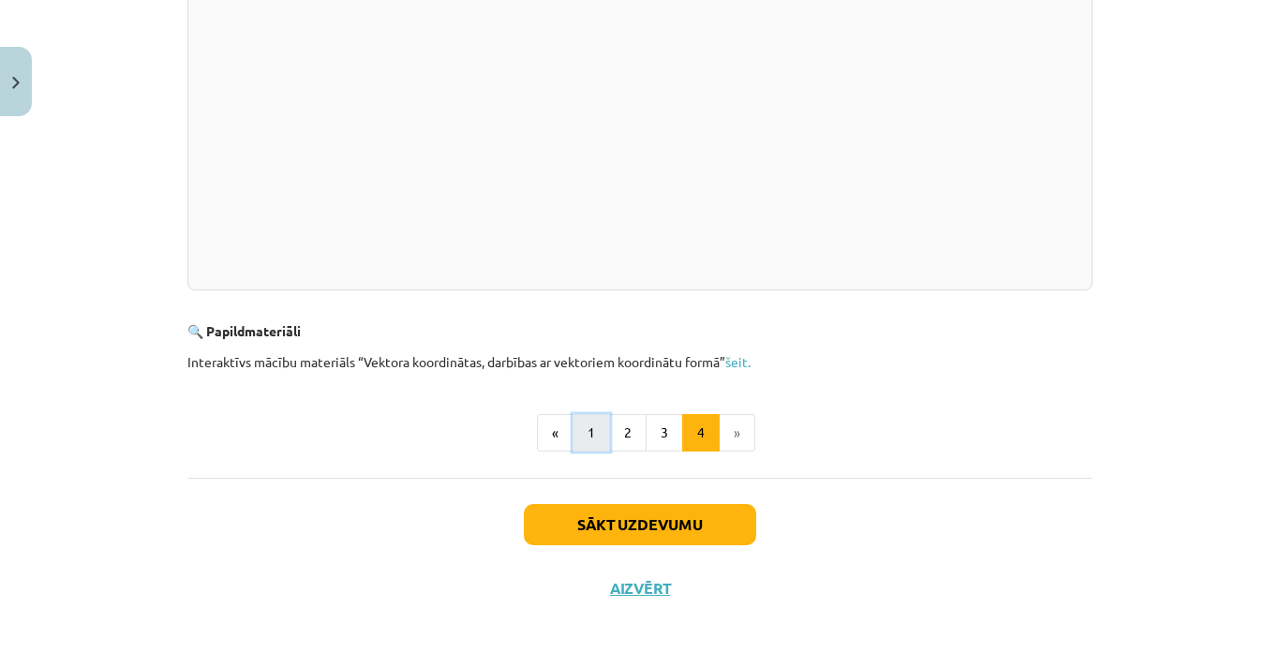
click at [599, 444] on button "1" at bounding box center [590, 432] width 37 height 37
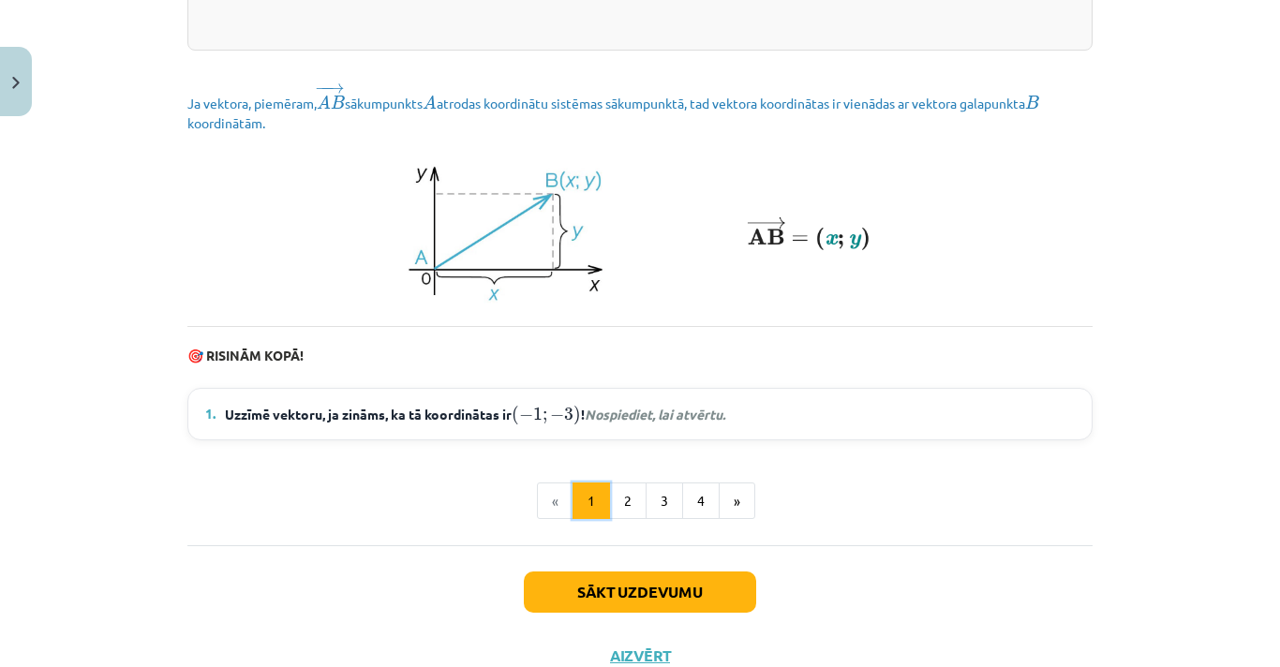
scroll to position [2626, 0]
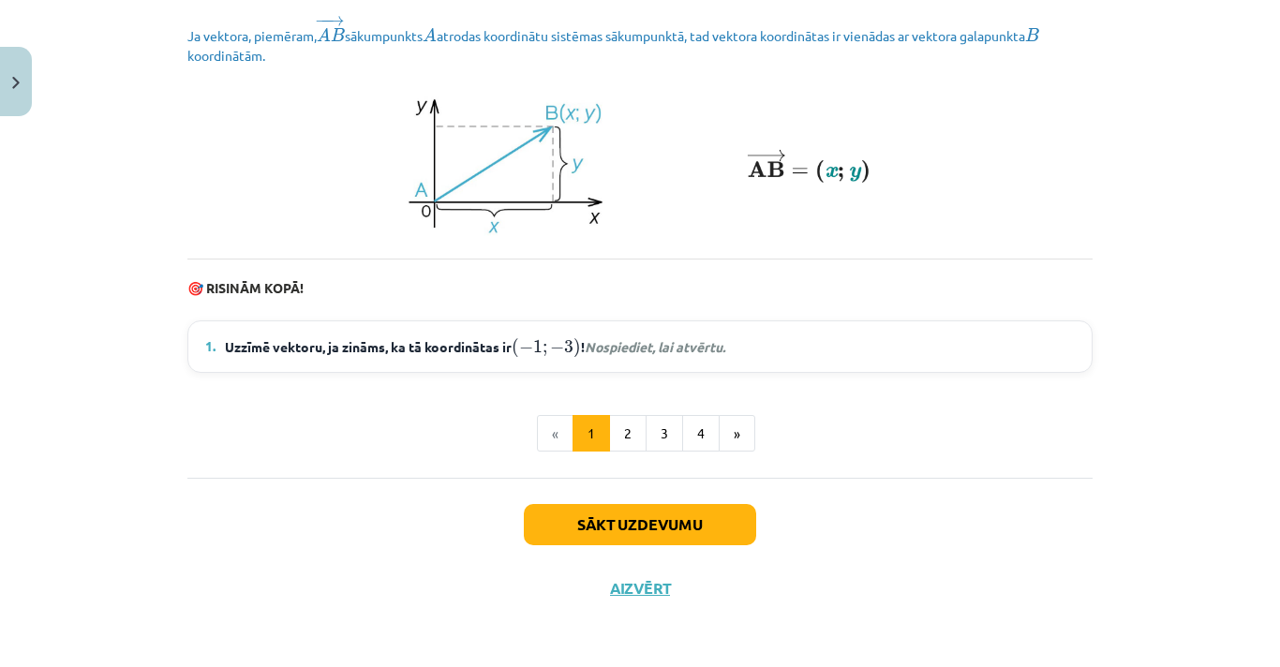
click at [678, 337] on span "Uzzīmē vektoru, ja zināms, ka tā koordinātas ir ( − 1 ; − 3 ) ( − 1 ; − 3 ) ! N…" at bounding box center [475, 346] width 500 height 24
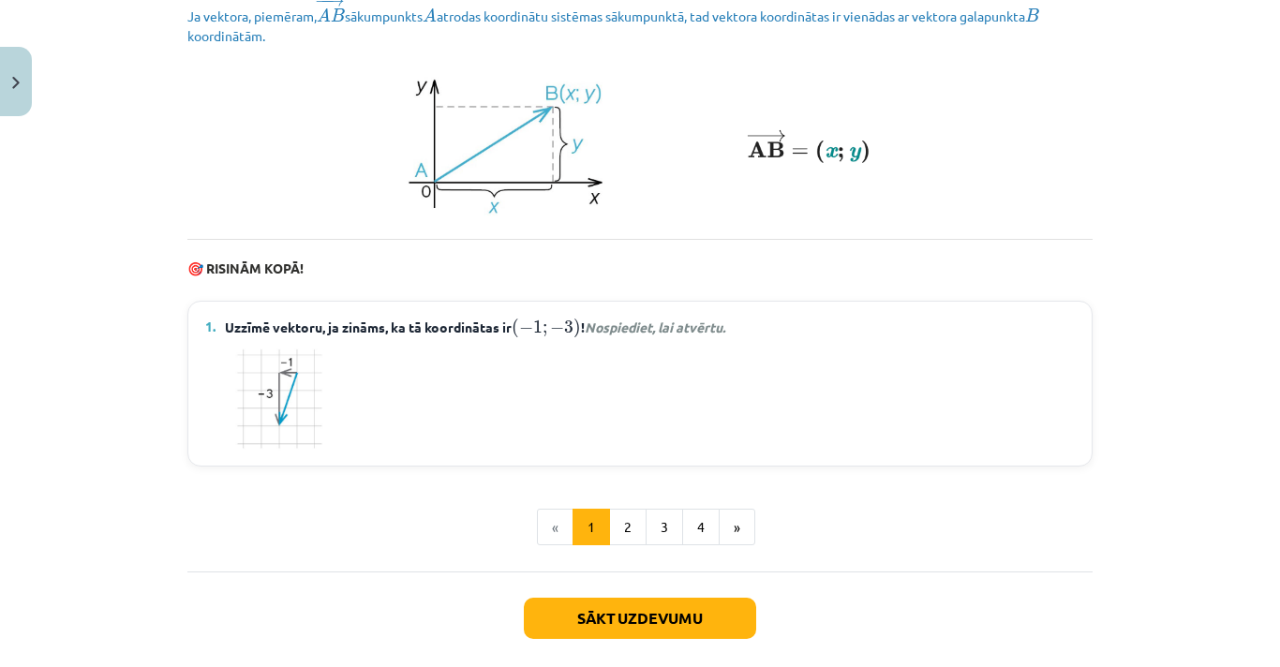
click at [674, 335] on em "Nospiediet, lai atvērtu." at bounding box center [654, 326] width 141 height 17
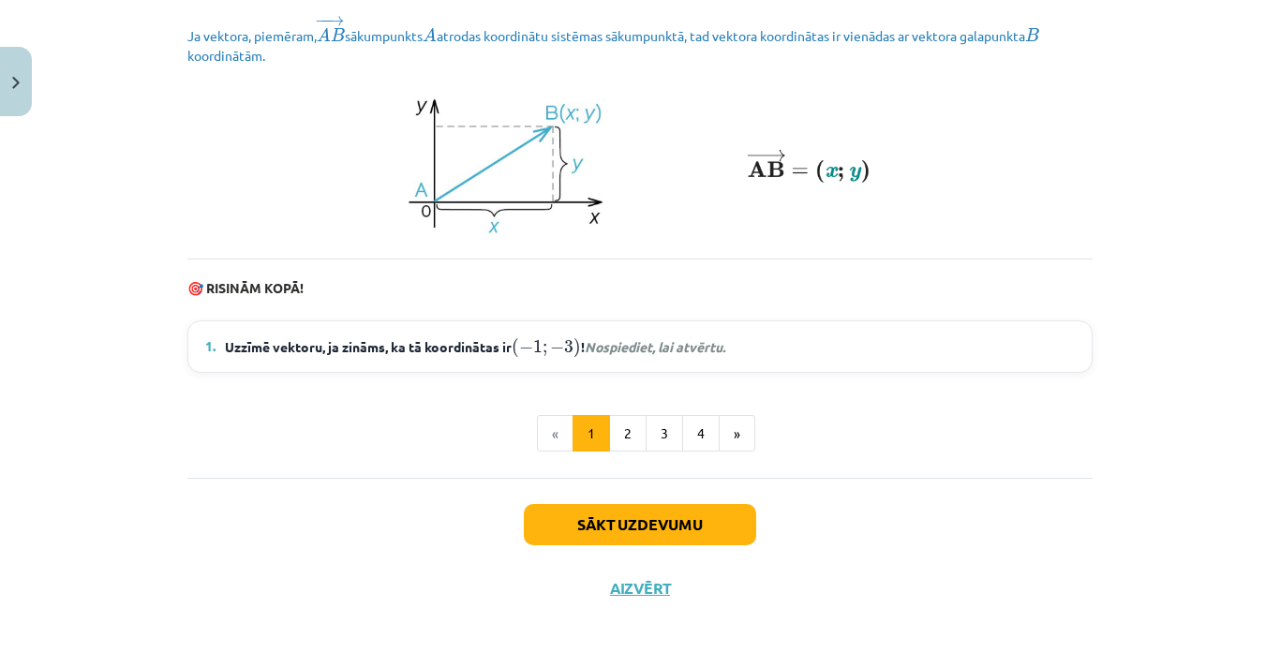
click at [674, 346] on em "Nospiediet, lai atvērtu." at bounding box center [654, 346] width 141 height 17
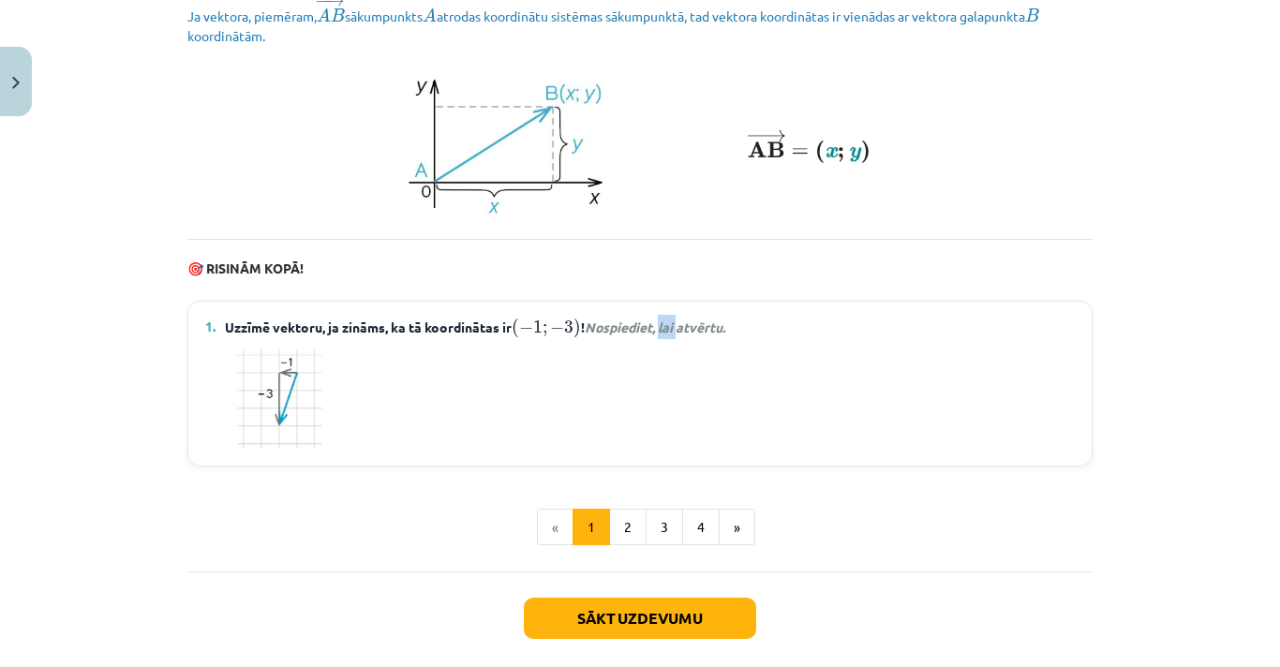
click at [674, 335] on em "Nospiediet, lai atvērtu." at bounding box center [654, 326] width 141 height 17
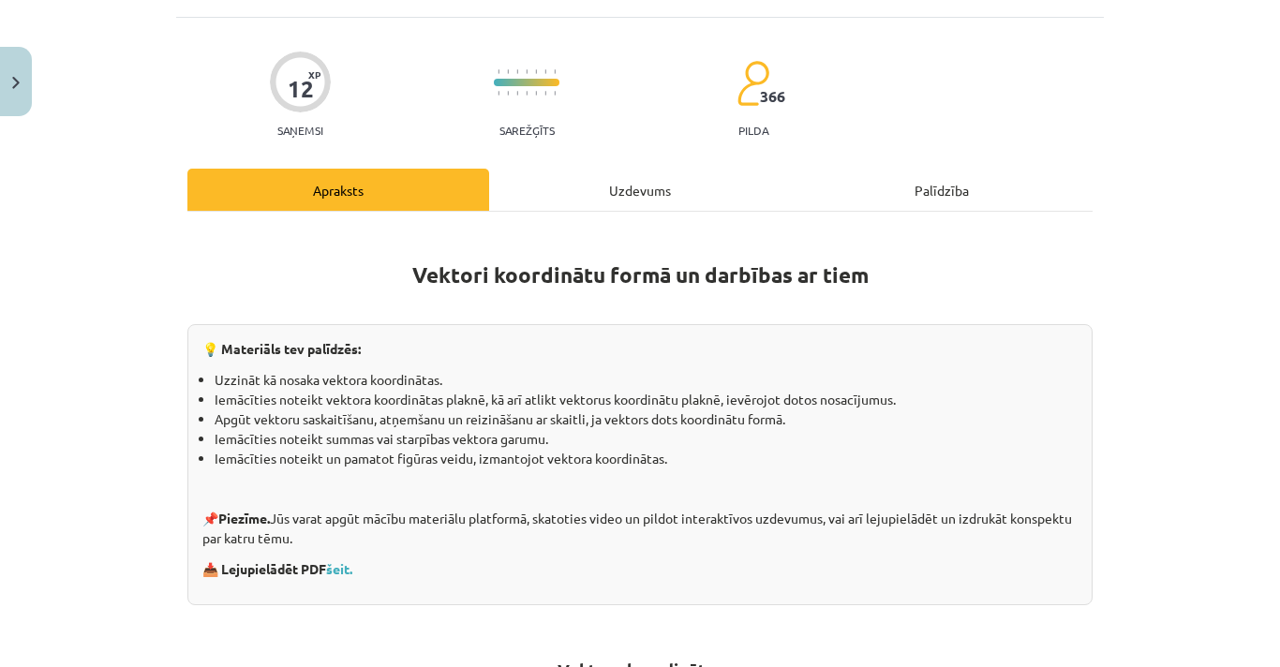
scroll to position [0, 0]
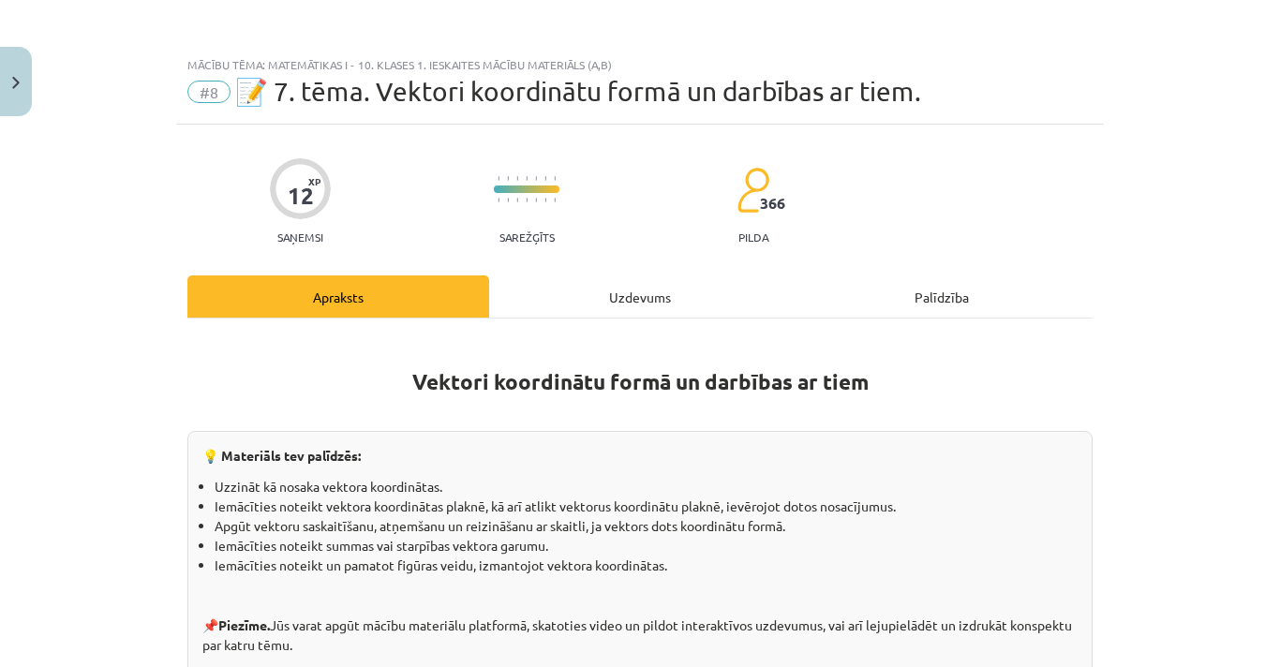
click at [0, 563] on div "Mācību tēma: Matemātikas i - 10. klases 1. ieskaites mācību materiāls (a,b) #8 …" at bounding box center [640, 333] width 1280 height 667
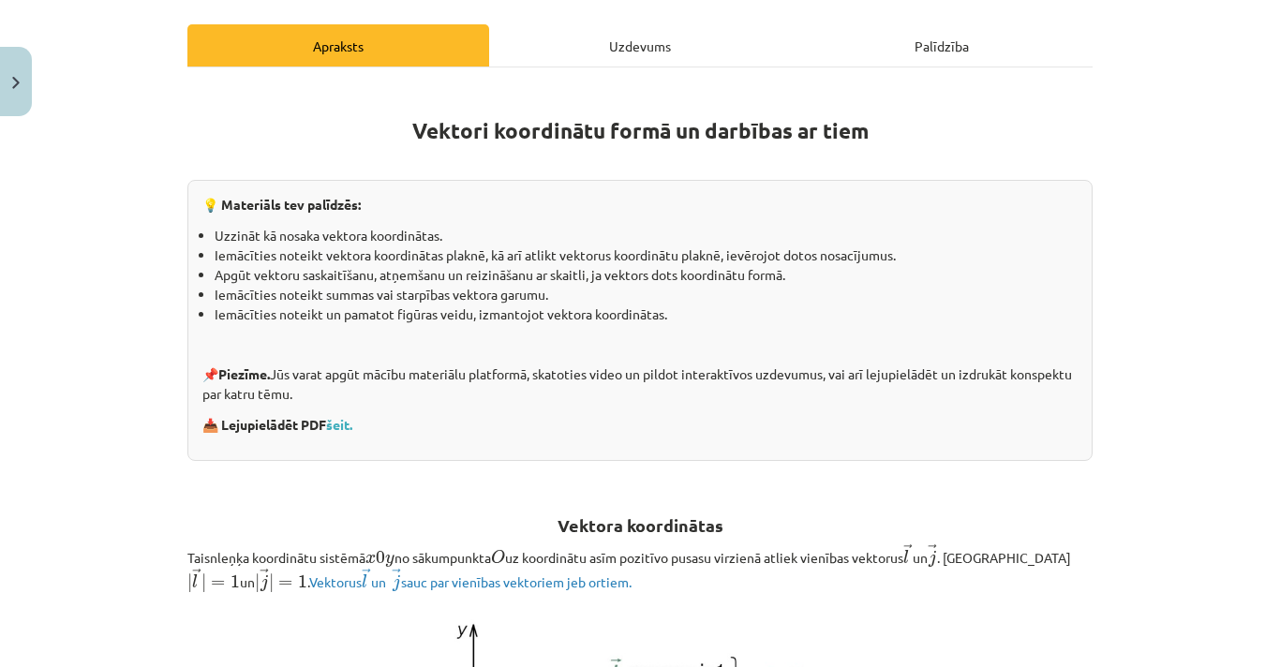
scroll to position [127, 0]
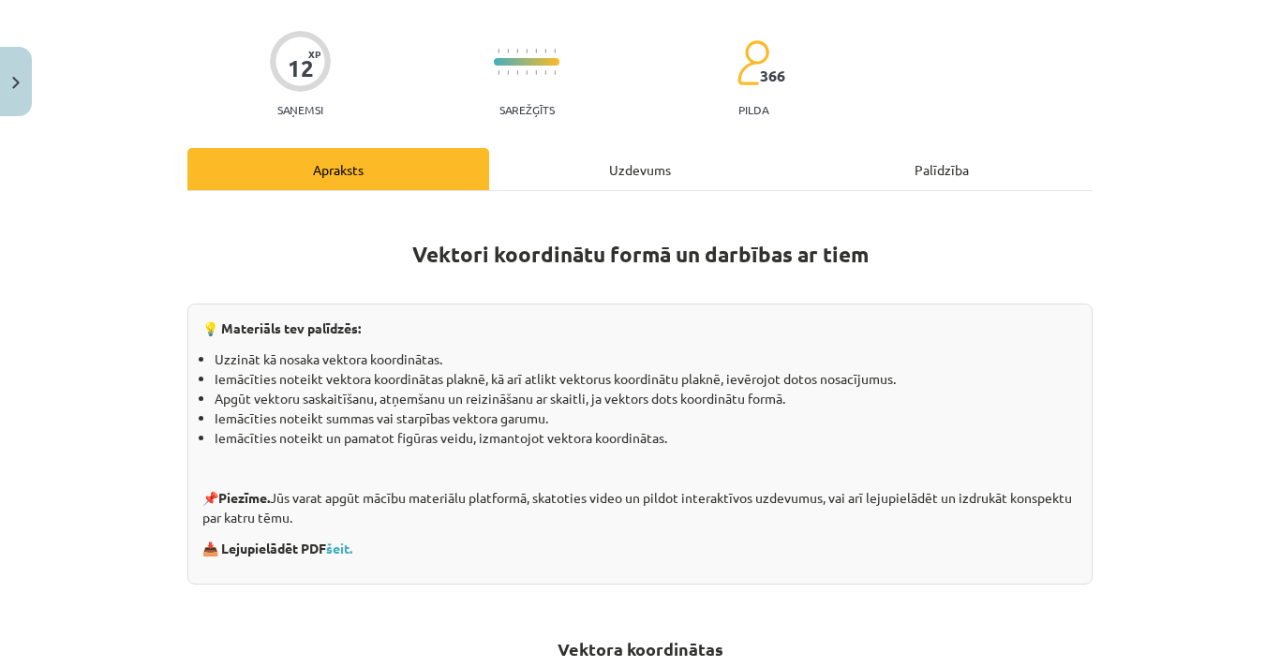
click at [957, 281] on p at bounding box center [639, 283] width 905 height 20
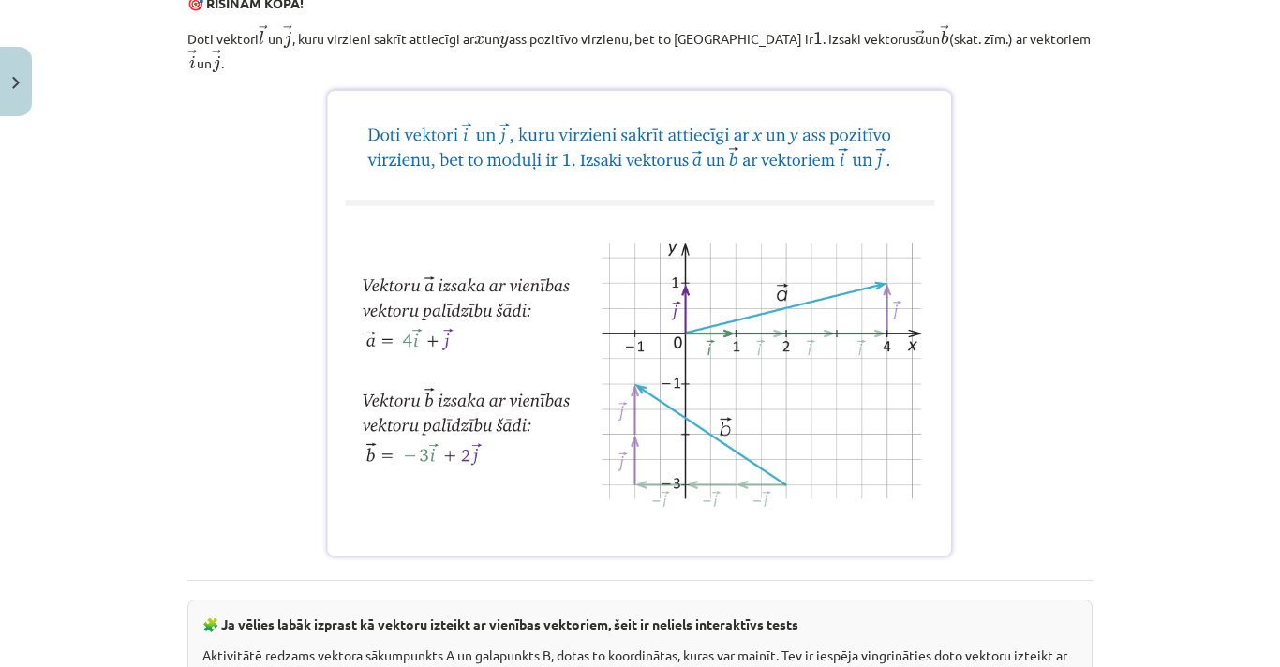
scroll to position [1499, 0]
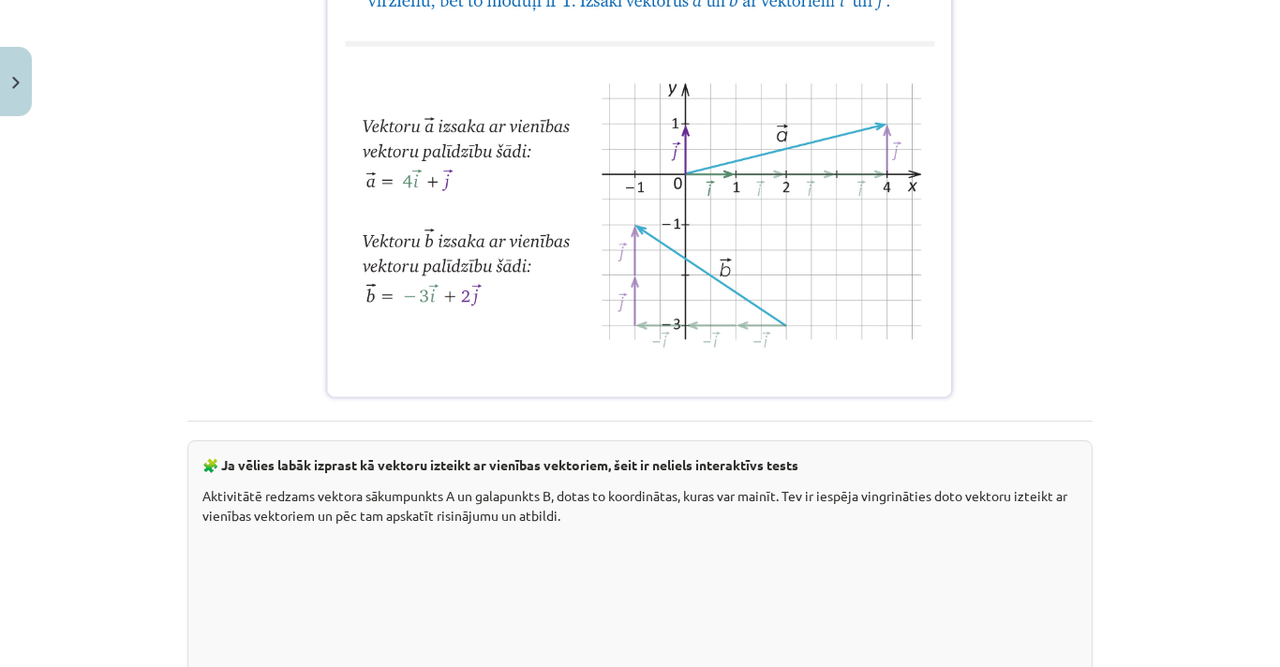
click at [746, 356] on img at bounding box center [639, 163] width 635 height 477
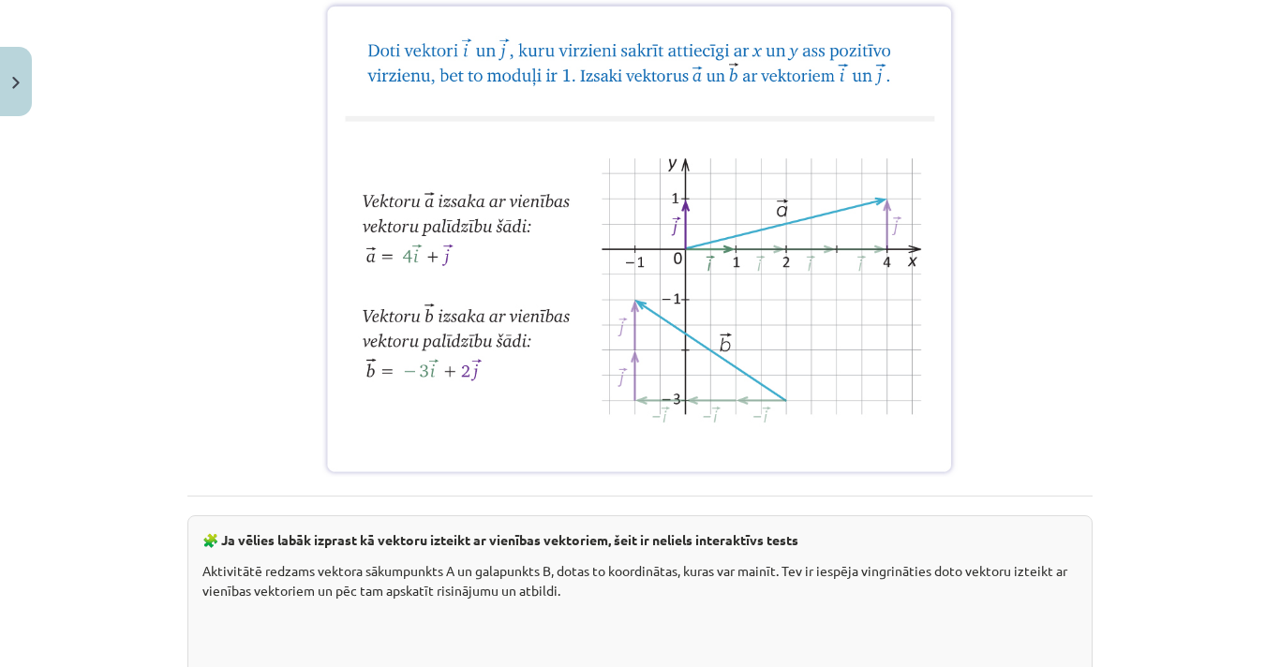
scroll to position [1374, 0]
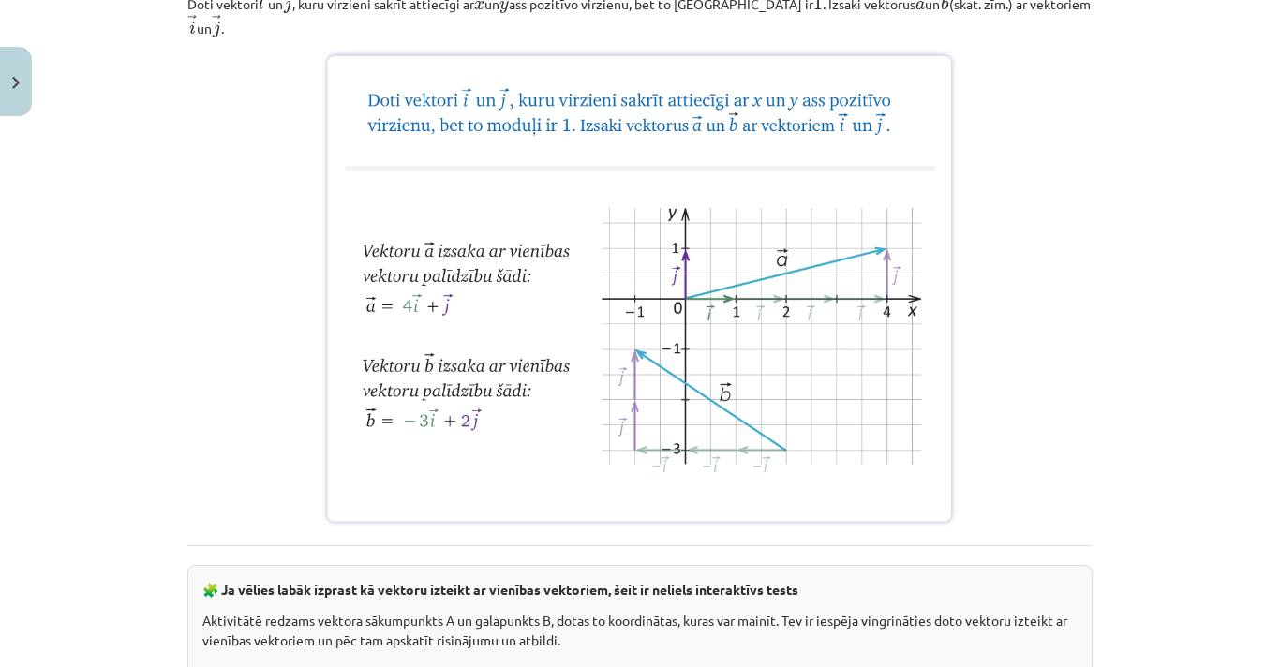
click at [786, 253] on img at bounding box center [639, 288] width 635 height 477
click at [574, 281] on img at bounding box center [639, 288] width 635 height 477
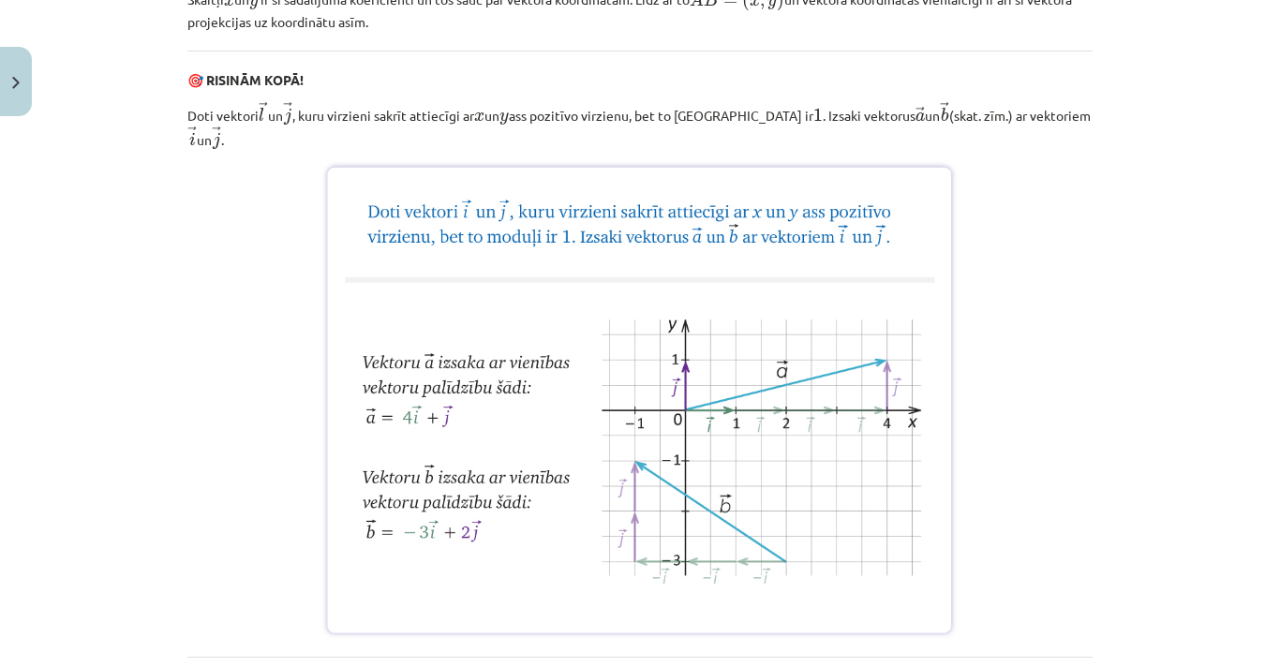
scroll to position [1249, 0]
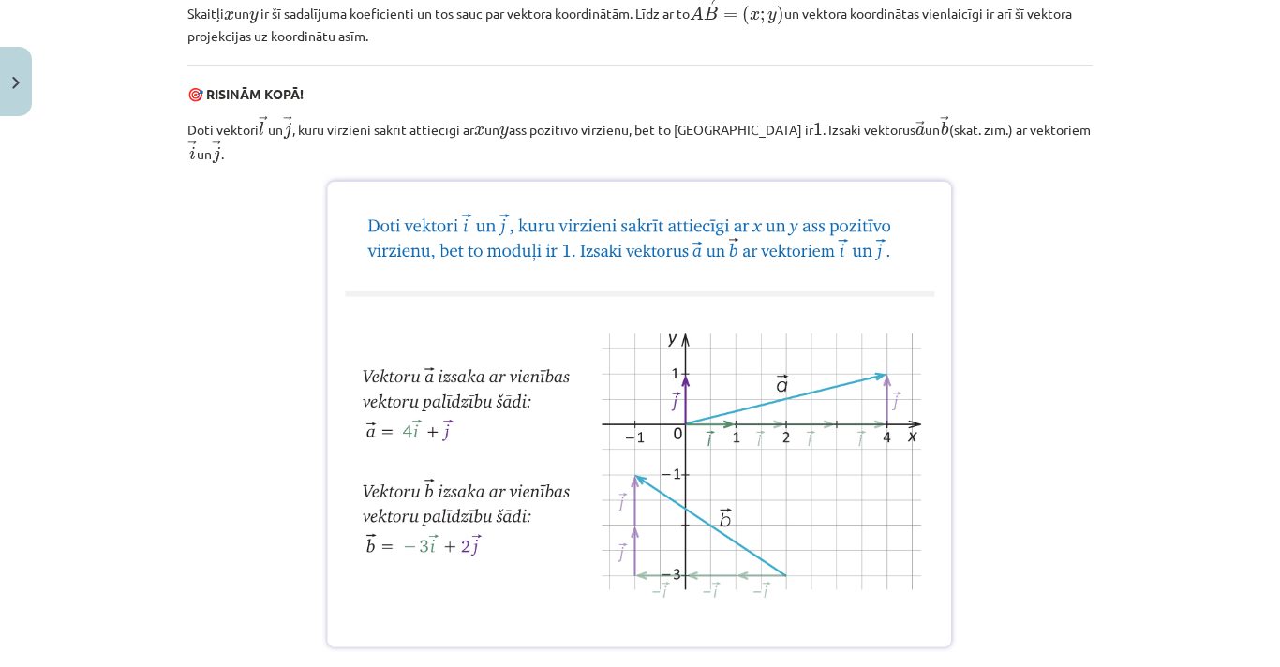
click at [619, 289] on img at bounding box center [639, 413] width 635 height 477
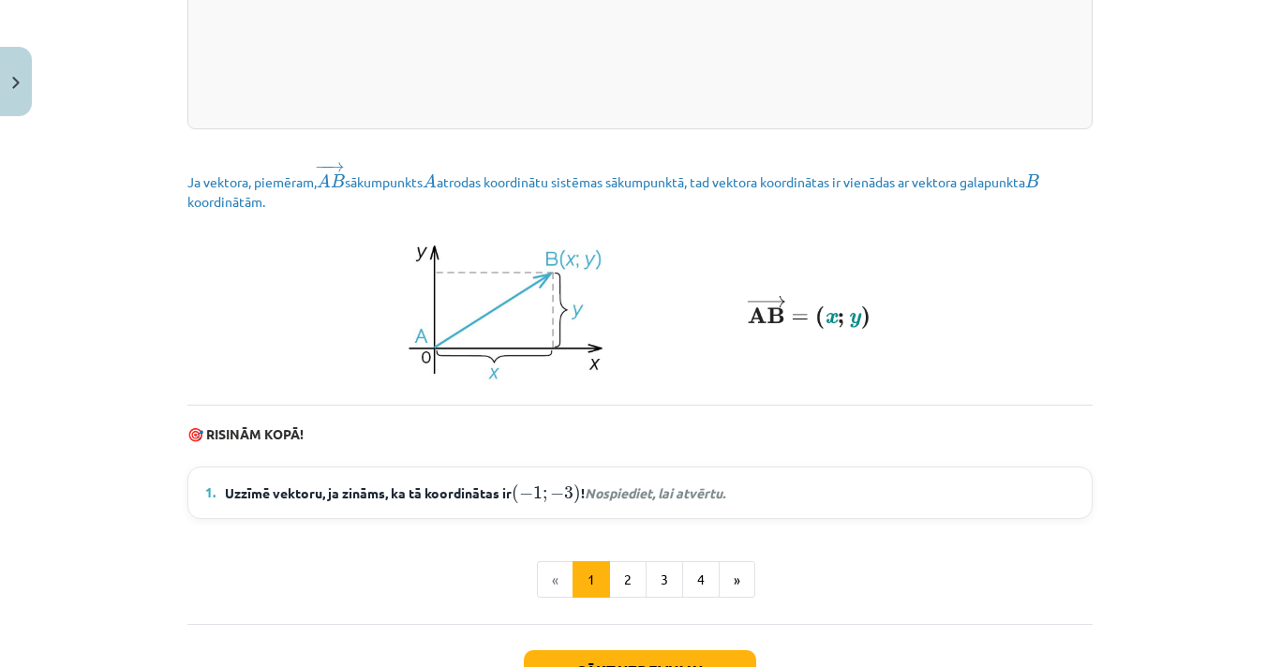
scroll to position [2623, 0]
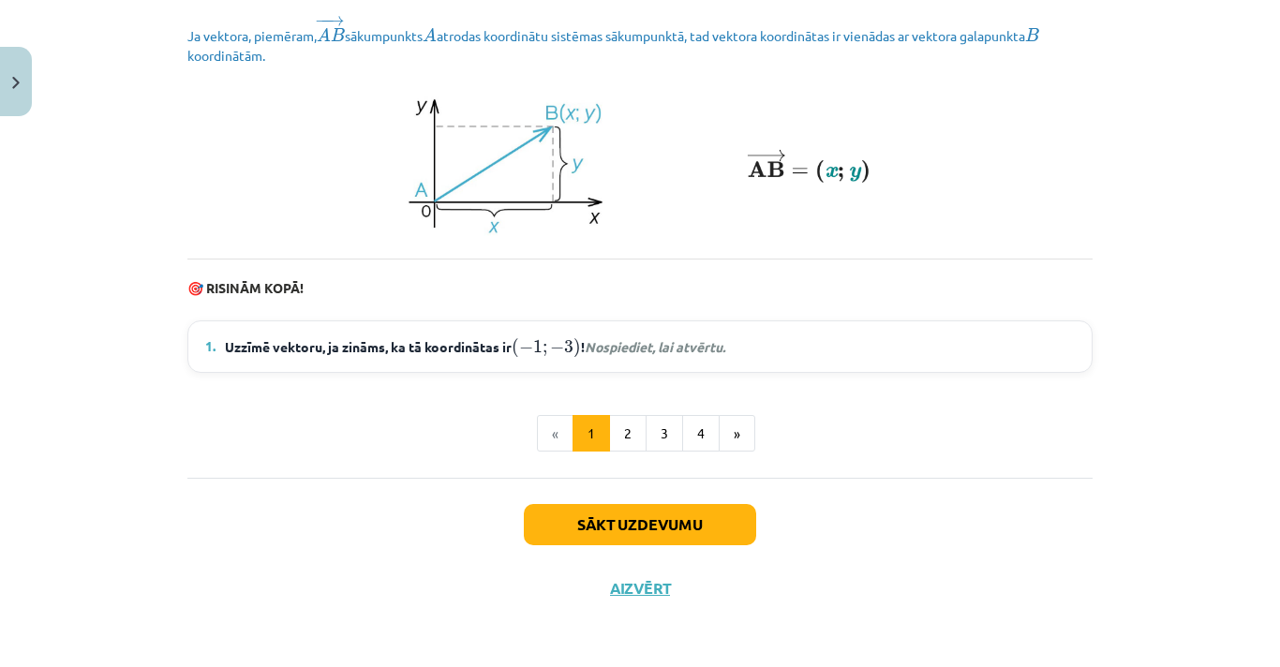
click at [610, 352] on em "Nospiediet, lai atvērtu." at bounding box center [654, 346] width 141 height 17
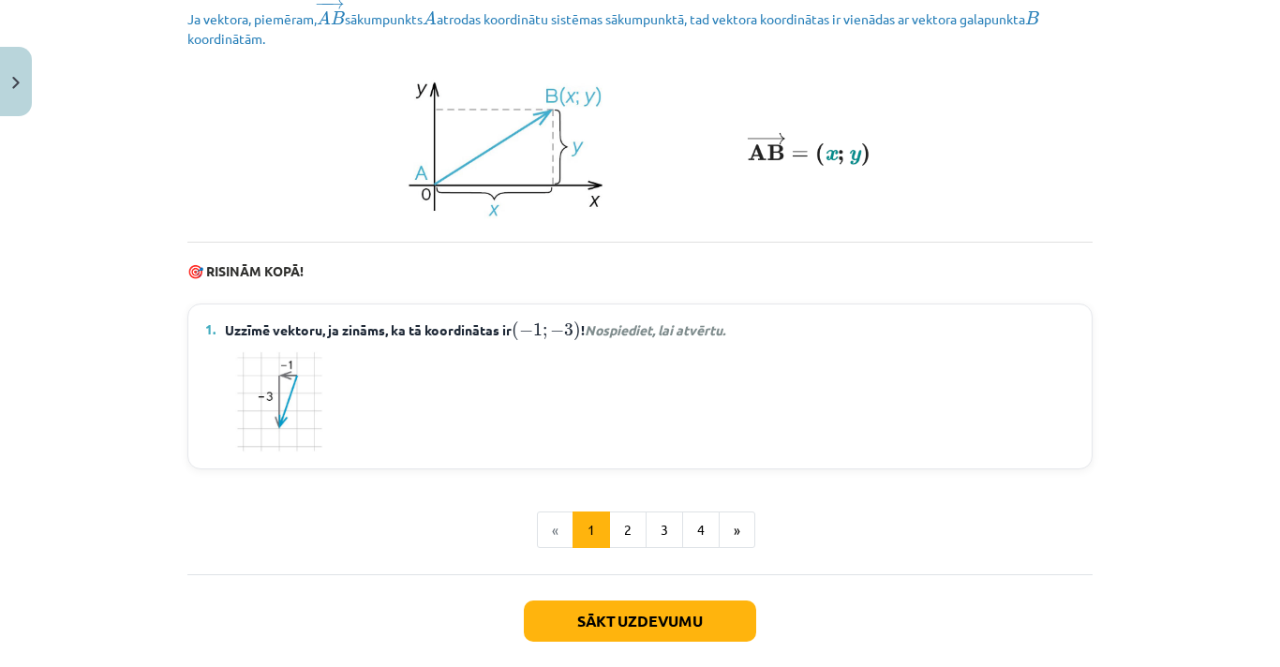
click at [610, 338] on em "Nospiediet, lai atvērtu." at bounding box center [654, 329] width 141 height 17
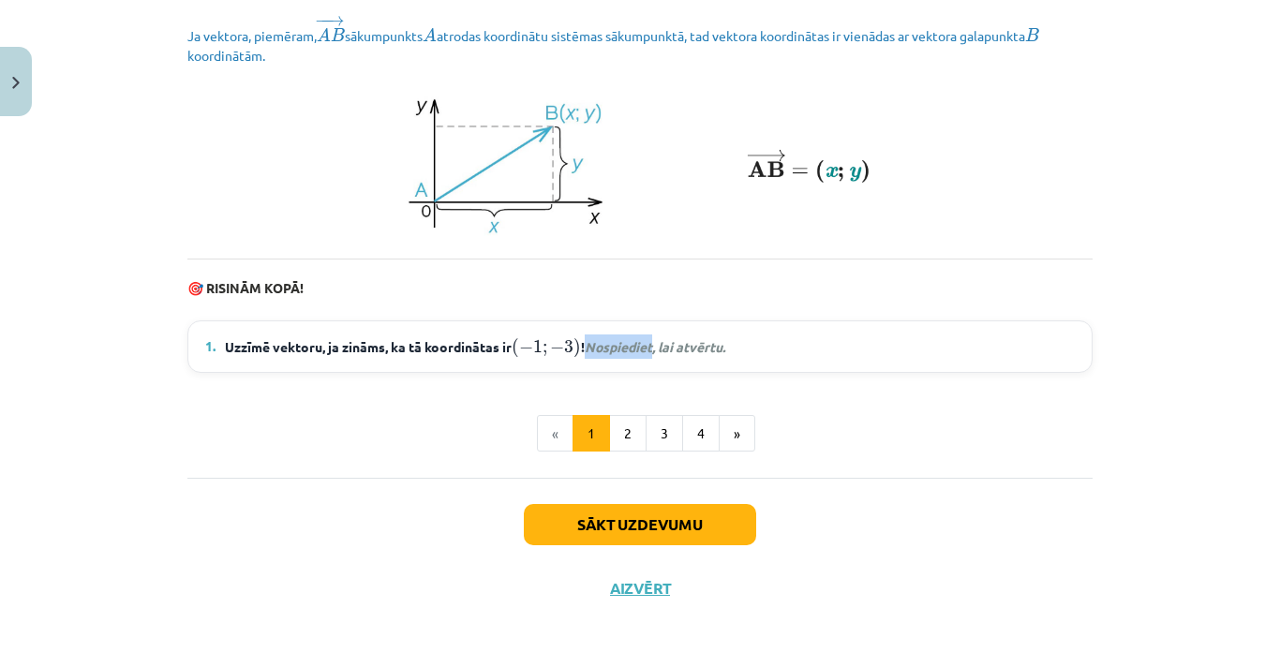
click at [610, 352] on em "Nospiediet, lai atvērtu." at bounding box center [654, 346] width 141 height 17
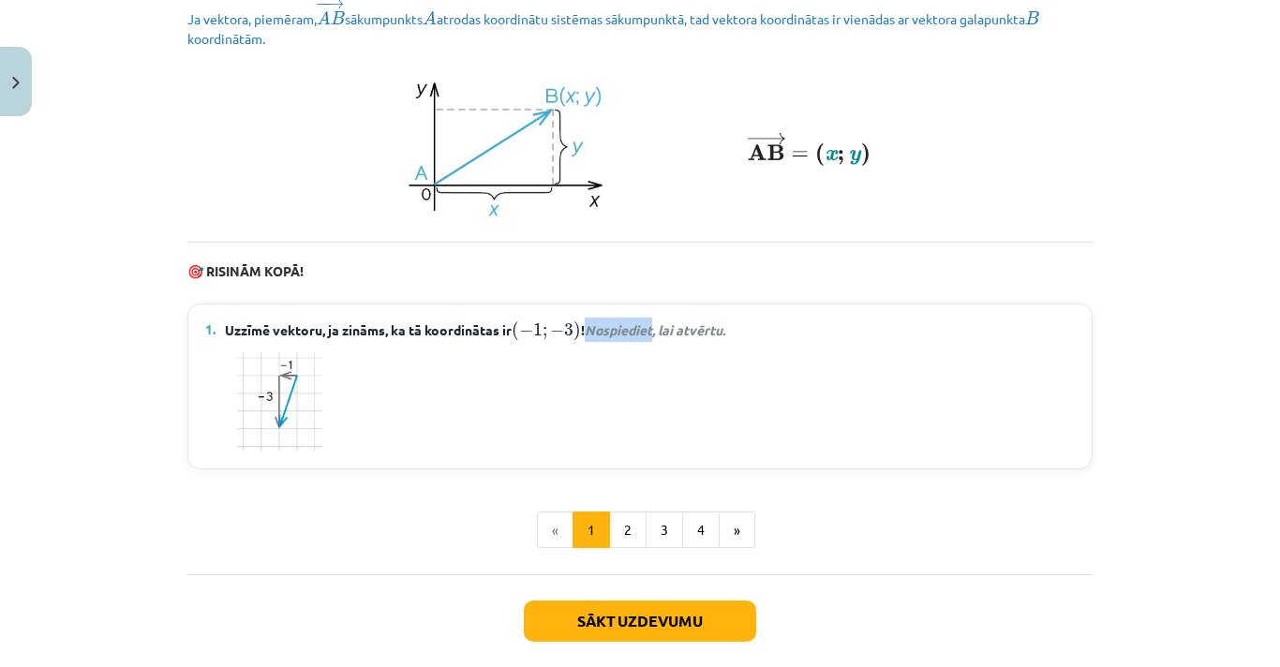
click at [610, 338] on em "Nospiediet, lai atvērtu." at bounding box center [654, 329] width 141 height 17
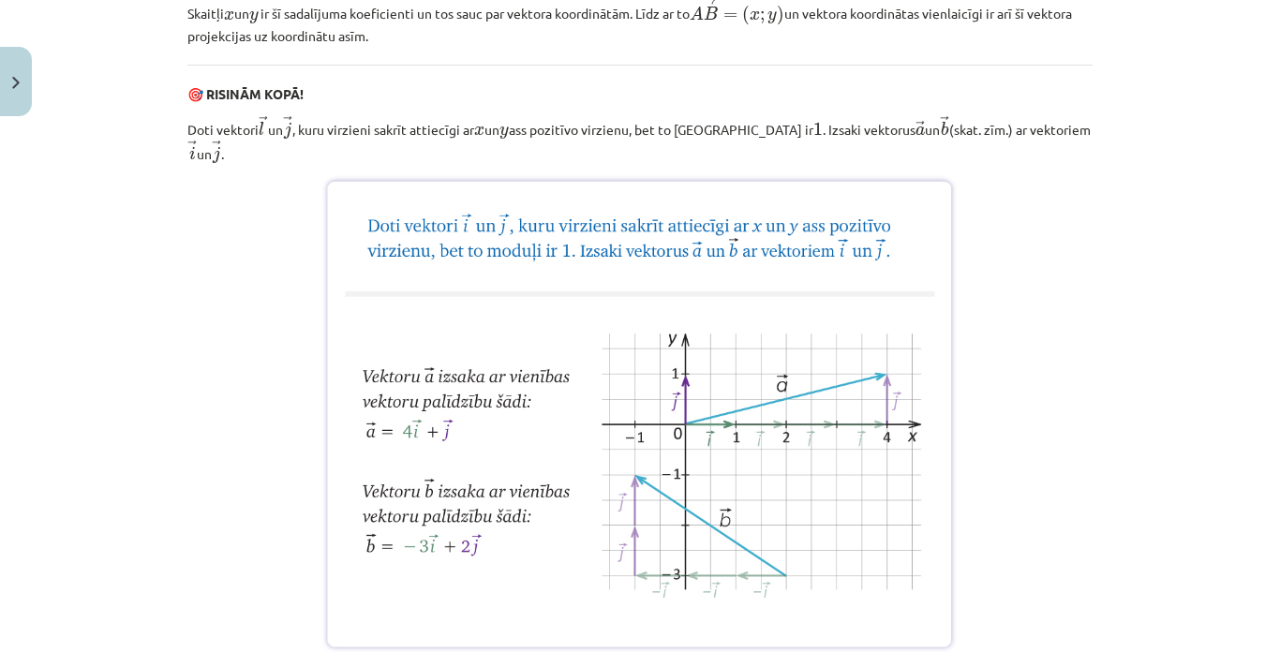
scroll to position [1374, 0]
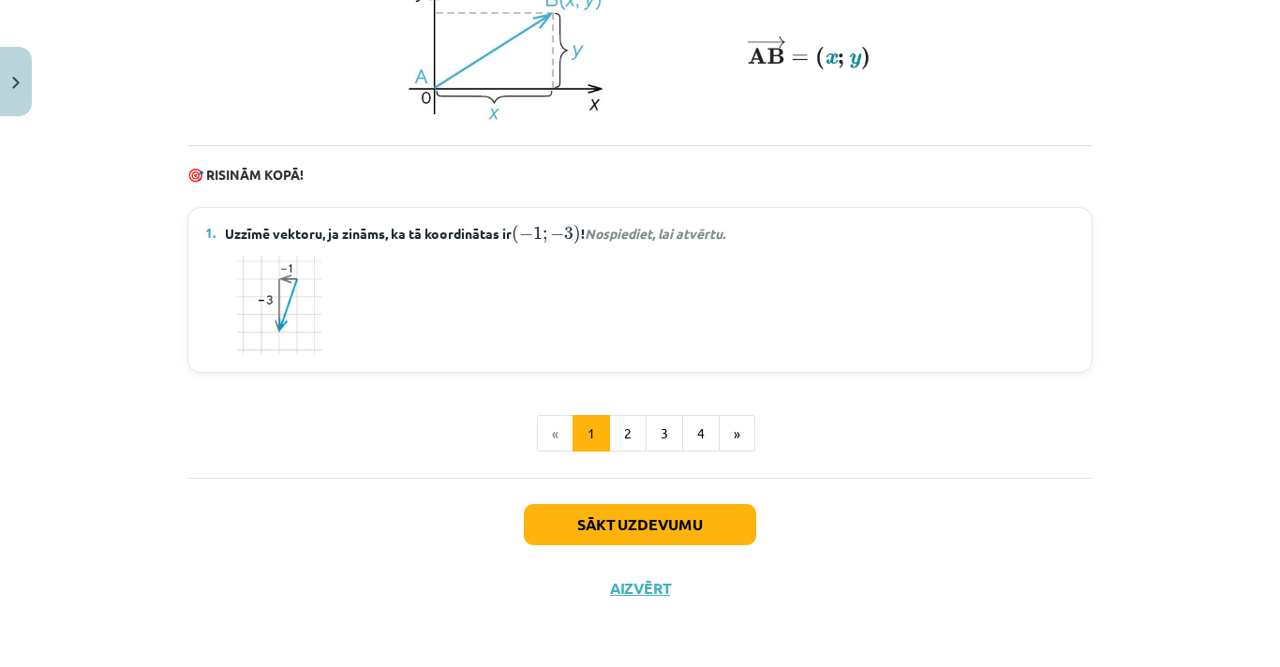
scroll to position [2489, 0]
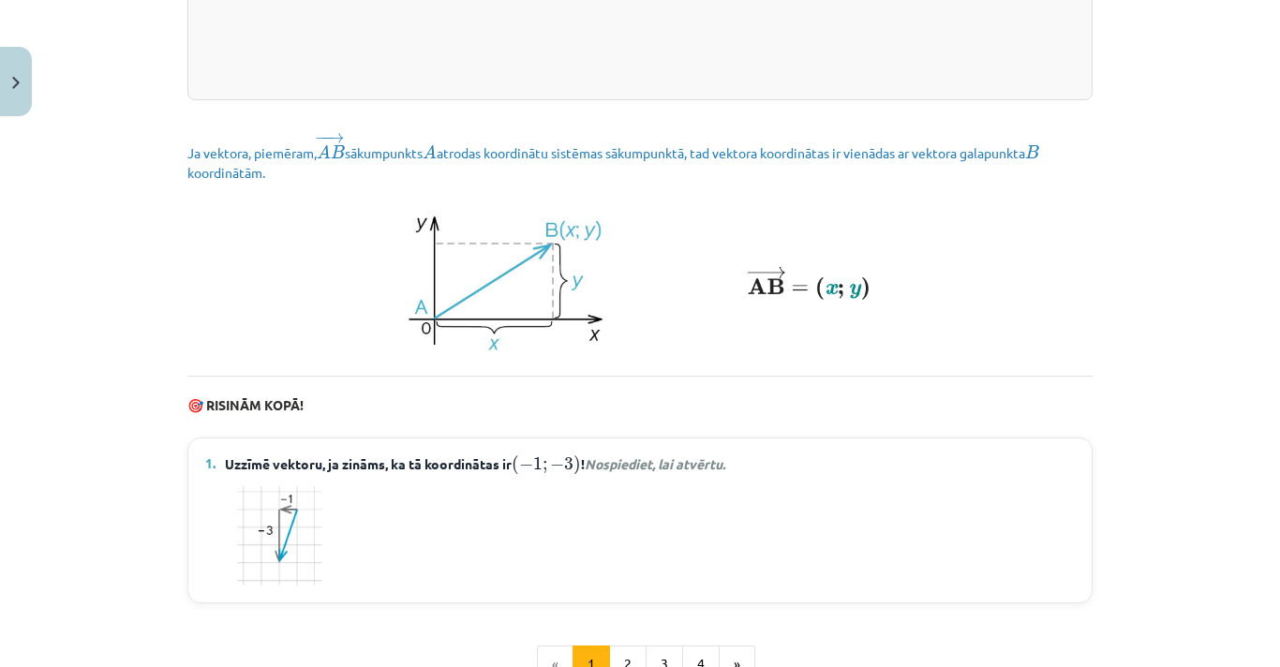
click at [553, 535] on div at bounding box center [639, 536] width 869 height 106
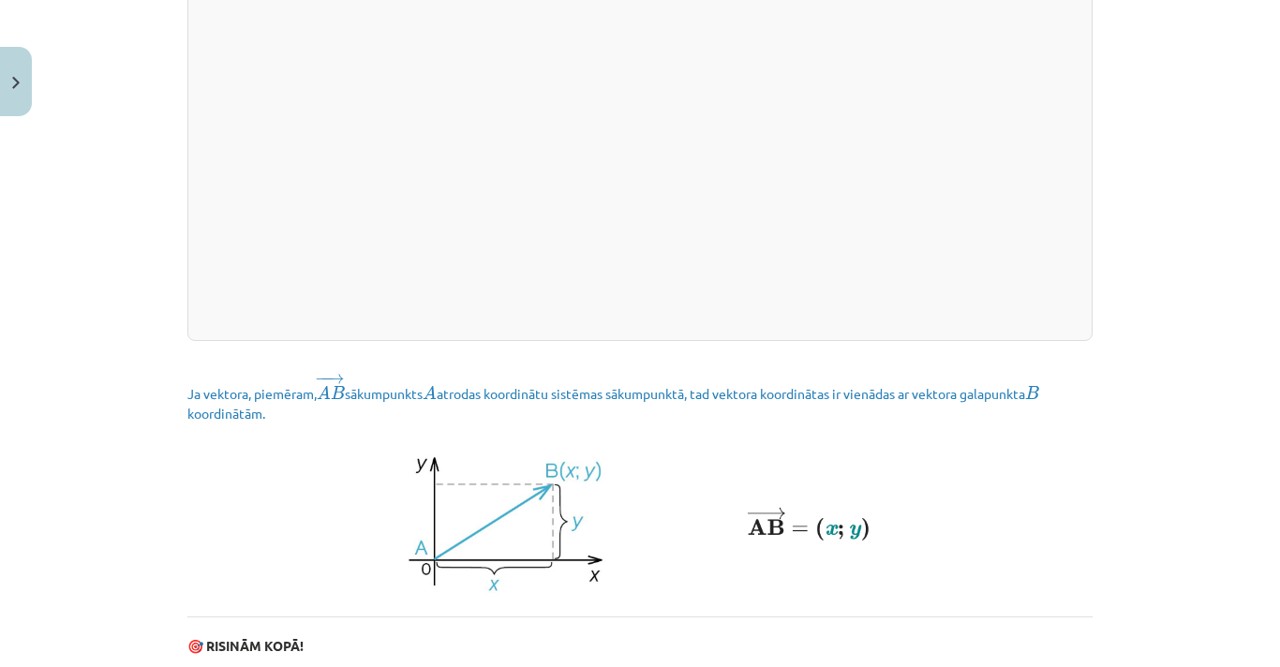
scroll to position [2739, 0]
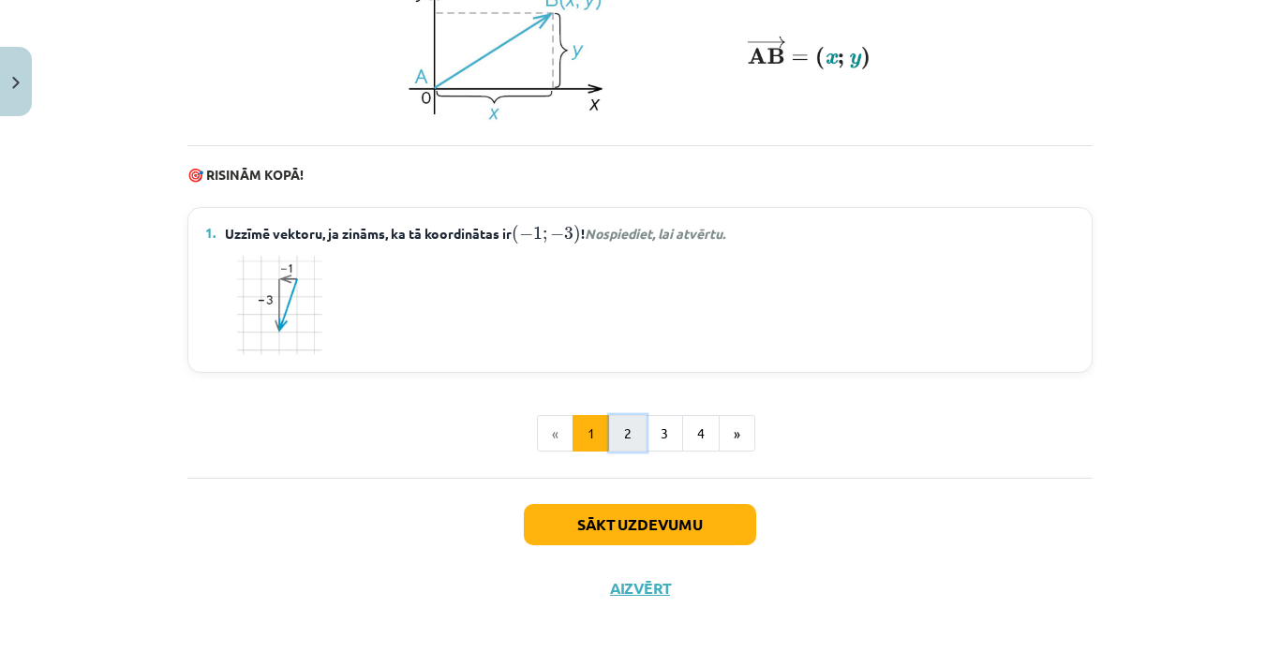
click at [624, 427] on button "2" at bounding box center [627, 433] width 37 height 37
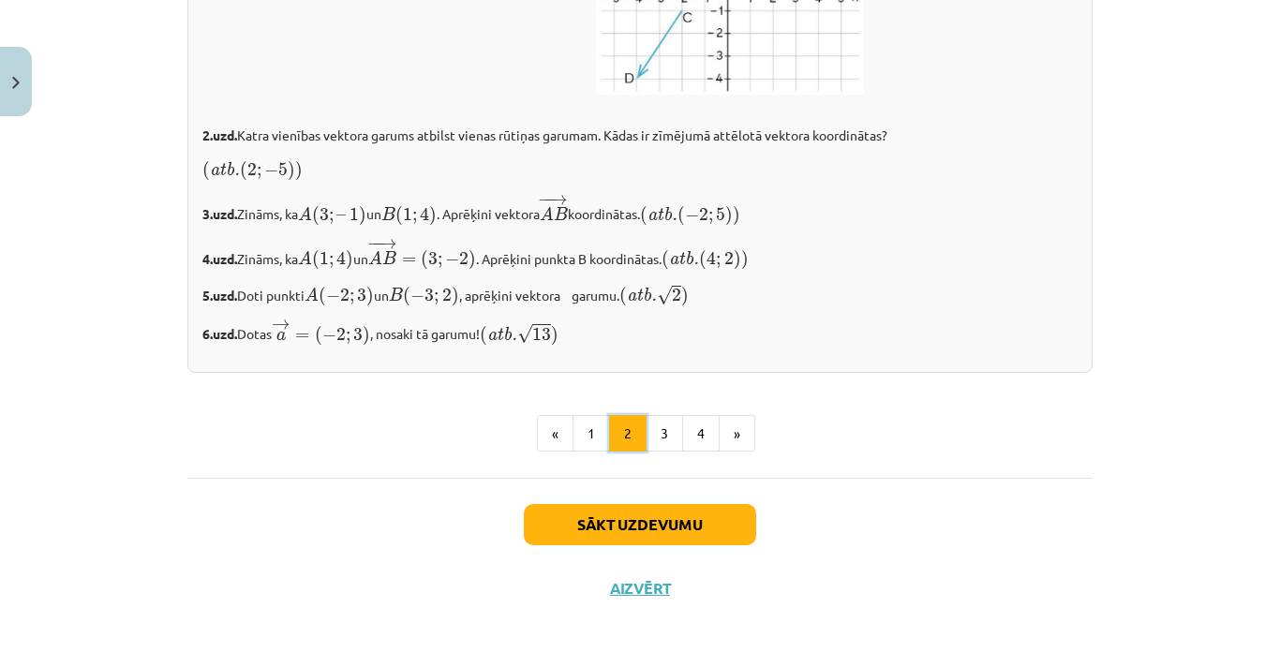
scroll to position [3258, 0]
click at [639, 443] on button "2" at bounding box center [627, 433] width 37 height 37
click at [667, 418] on button "3" at bounding box center [663, 433] width 37 height 37
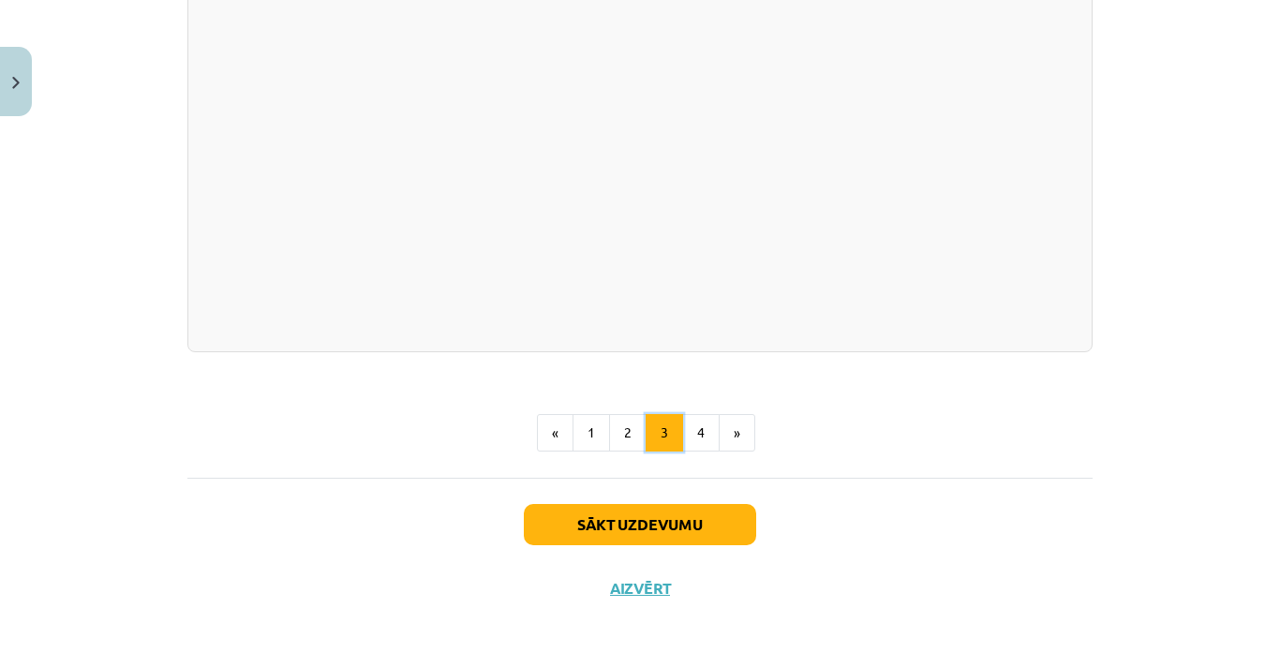
scroll to position [3808, 0]
click at [700, 429] on button "4" at bounding box center [700, 432] width 37 height 37
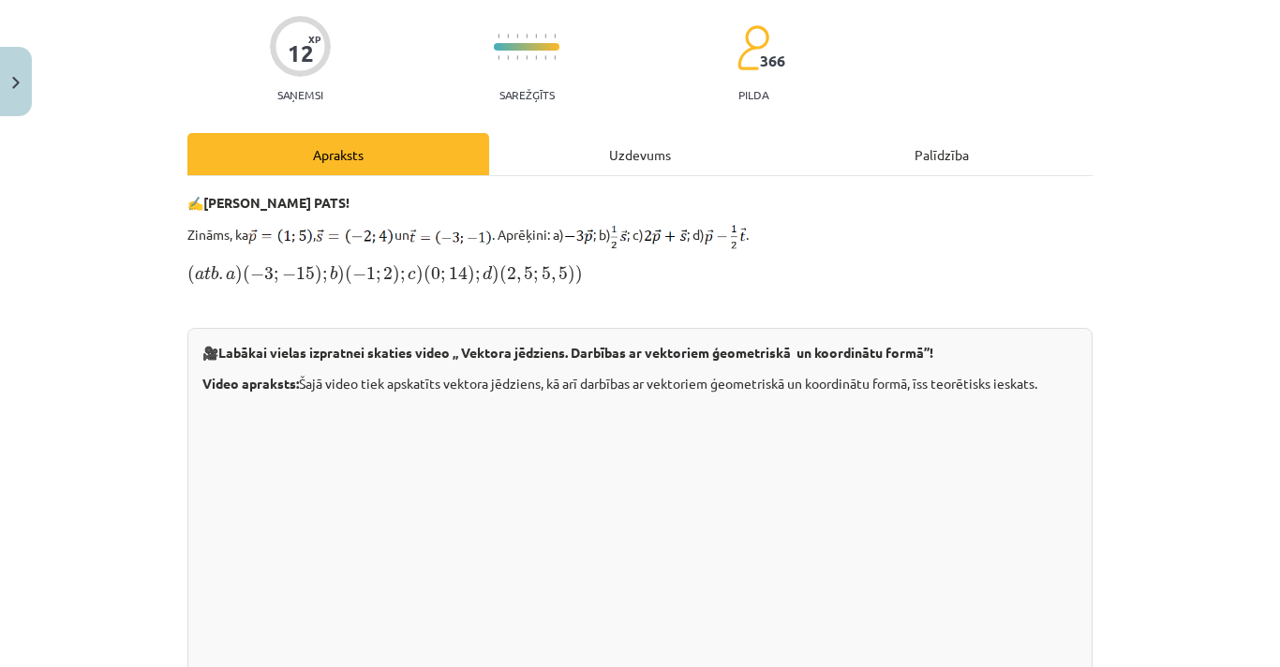
scroll to position [0, 0]
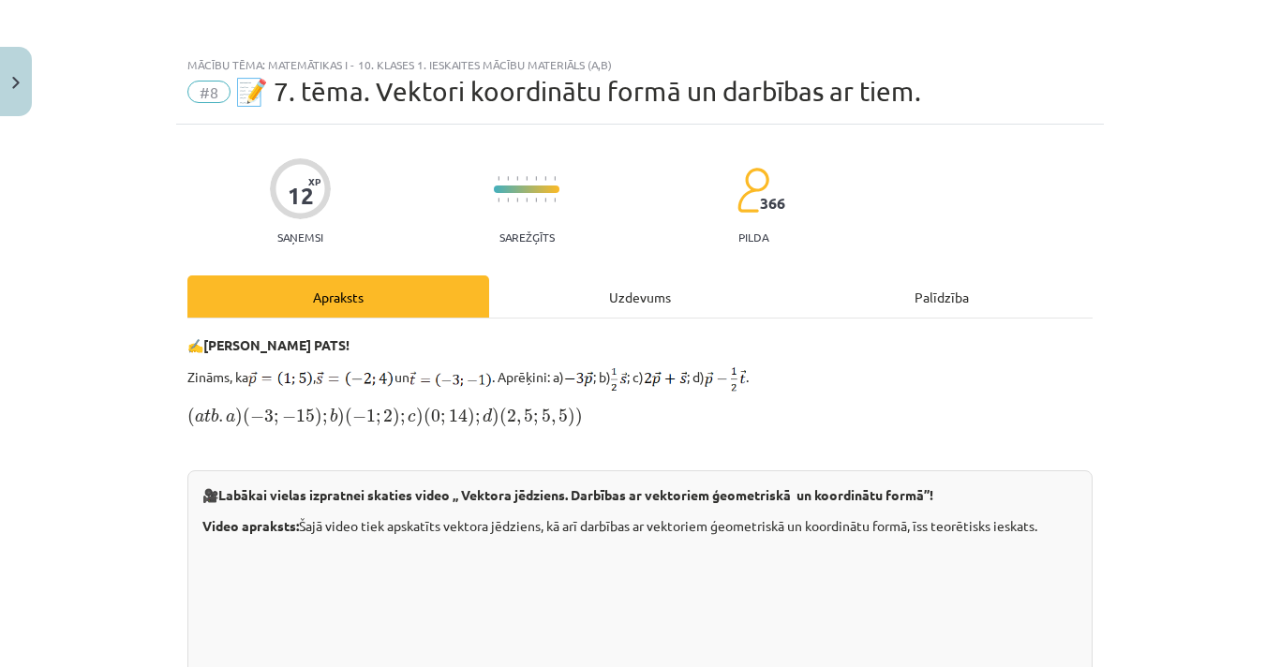
click at [283, 400] on div "✍️ [PERSON_NAME] PATS! Zināms, ka , un . Aprēķini: a) ; b) ; c) ; d) . ( a t b …" at bounding box center [639, 665] width 905 height 661
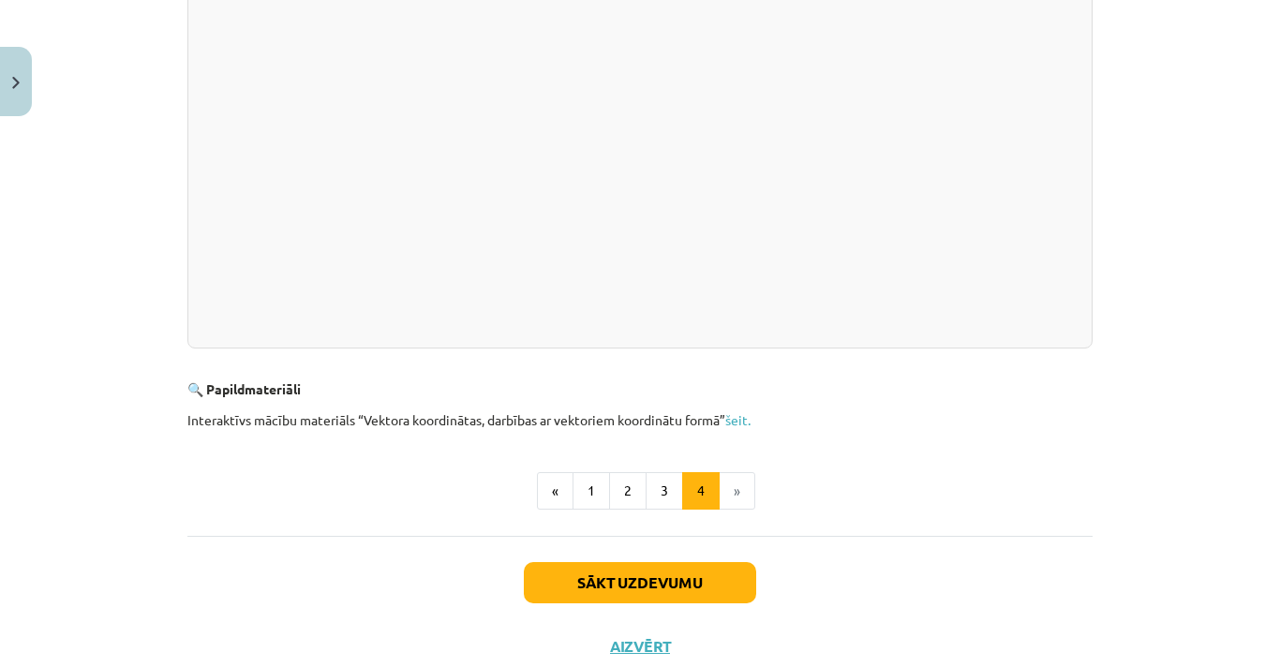
scroll to position [625, 0]
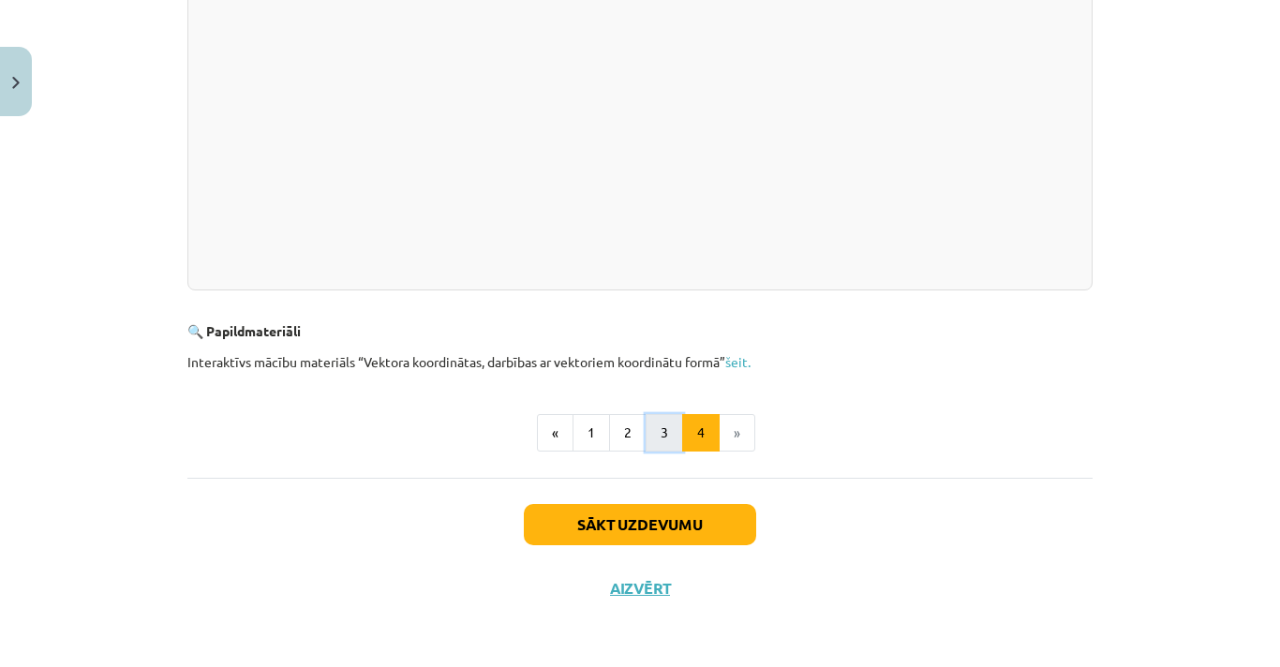
click at [658, 443] on button "3" at bounding box center [663, 432] width 37 height 37
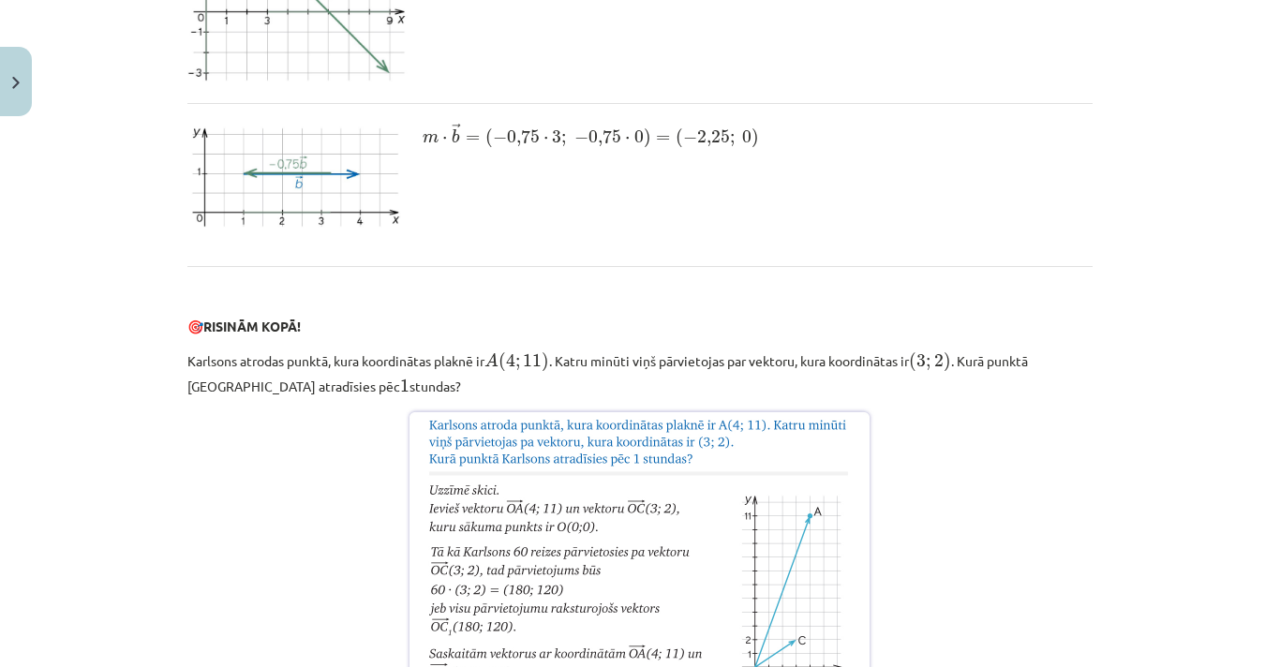
scroll to position [3229, 0]
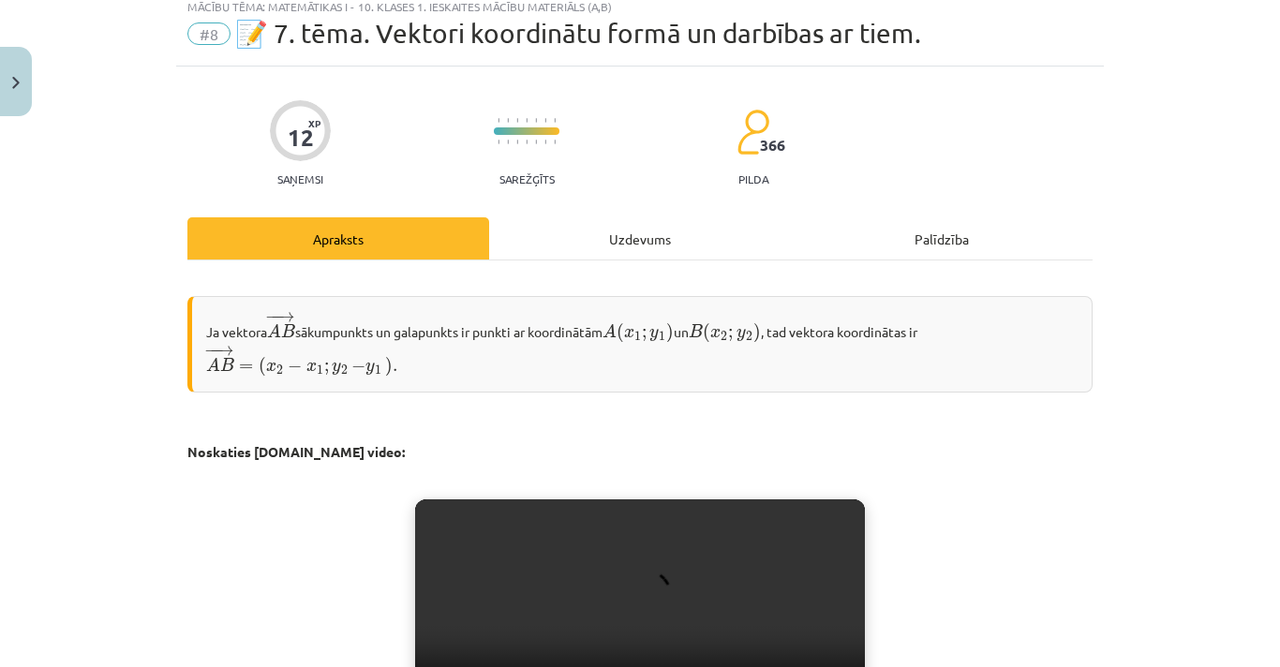
scroll to position [0, 0]
